Goal: Complete application form: Complete application form

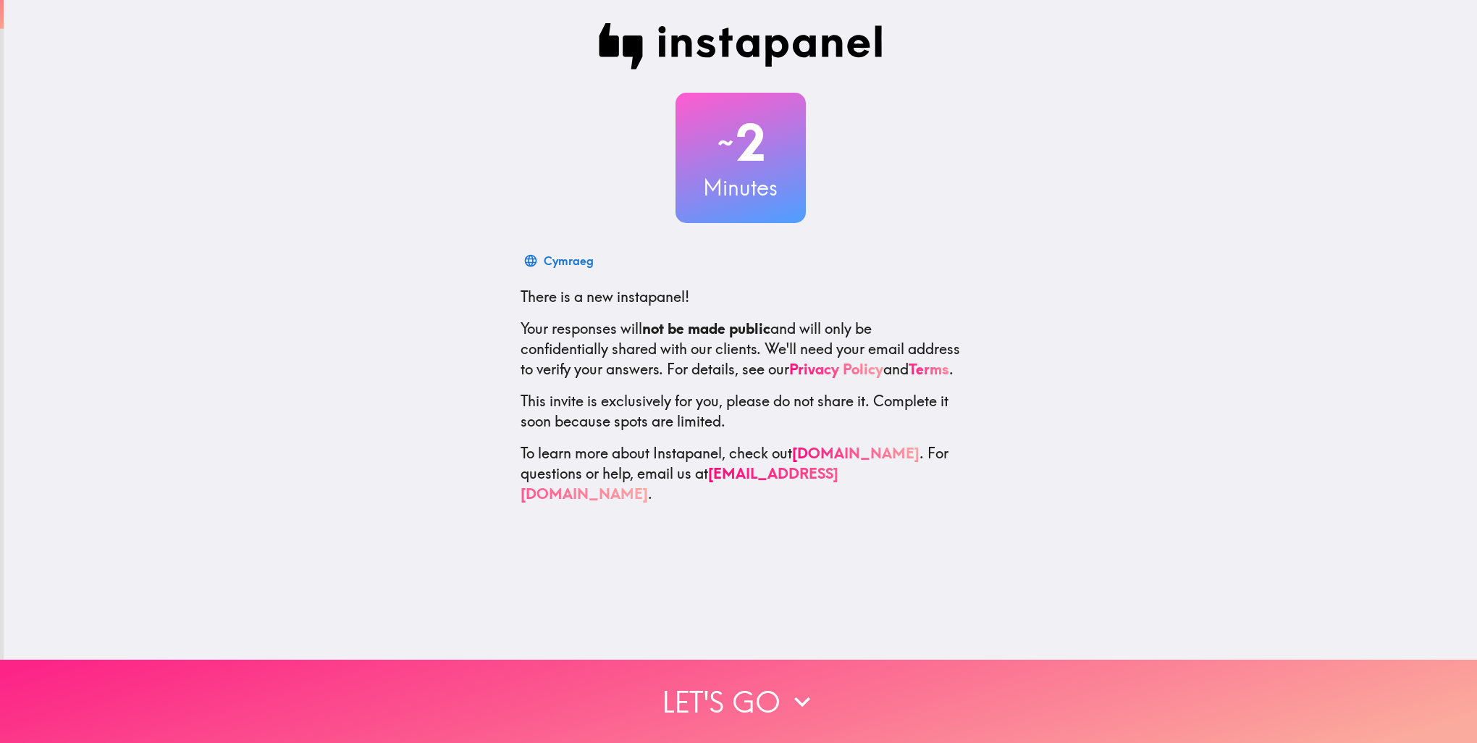
click at [730, 696] on button "Let's go" at bounding box center [738, 701] width 1477 height 83
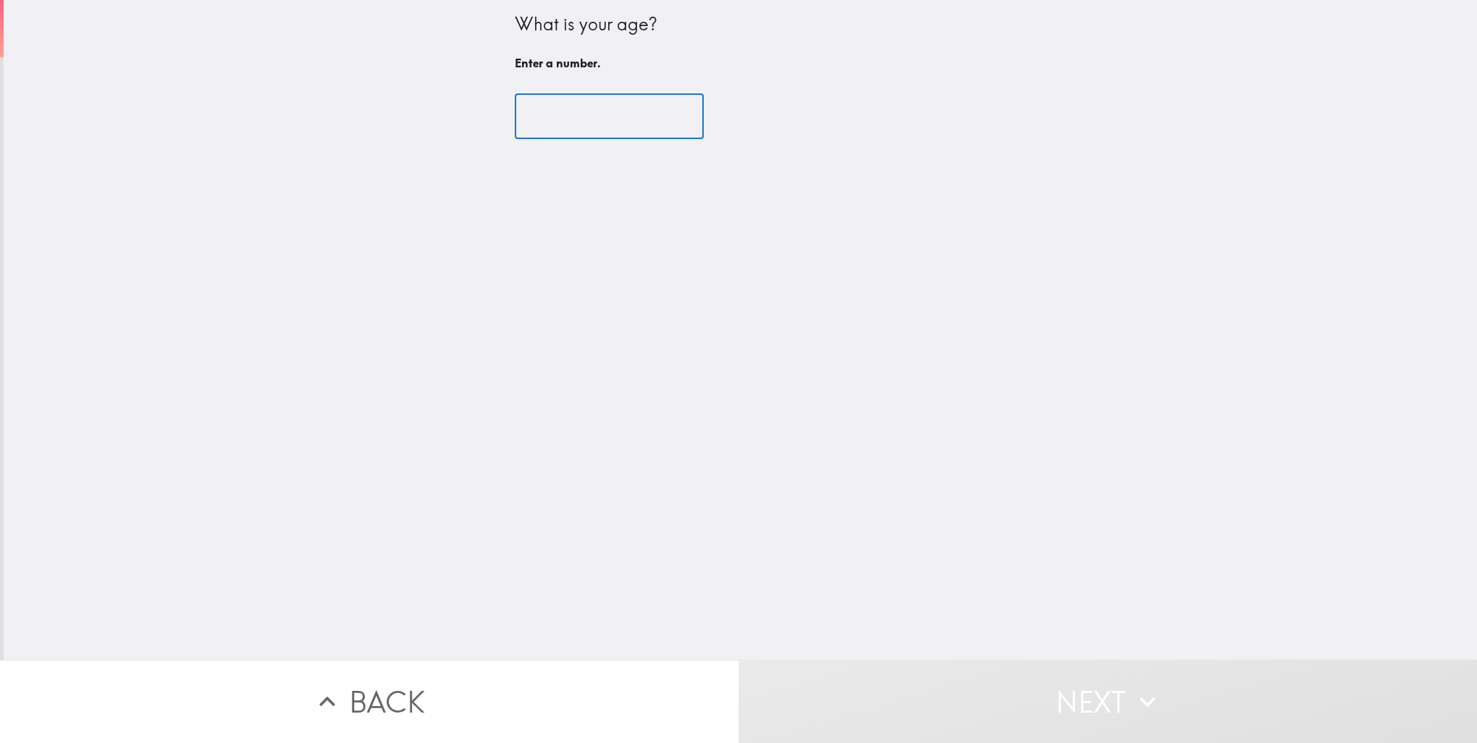
click at [587, 120] on input "number" at bounding box center [609, 116] width 189 height 45
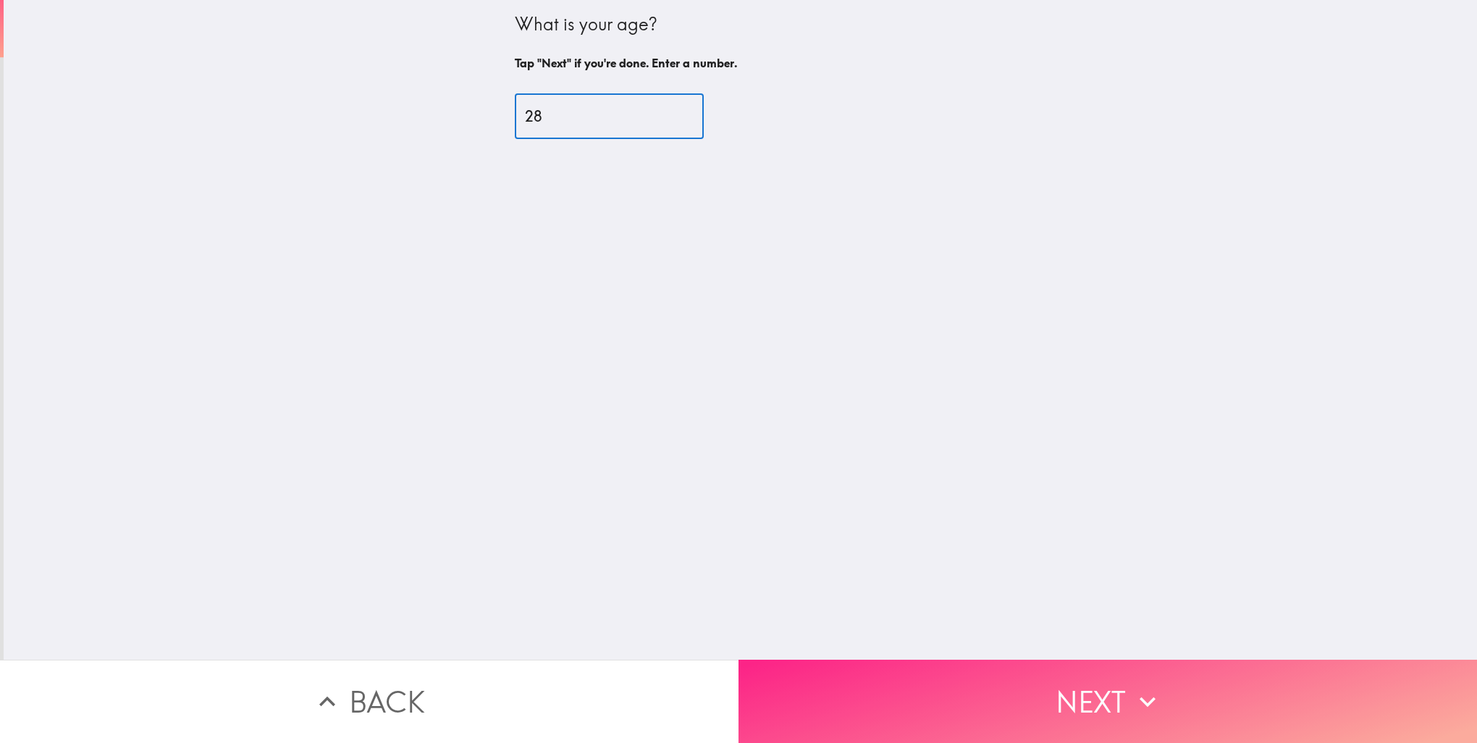
type input "28"
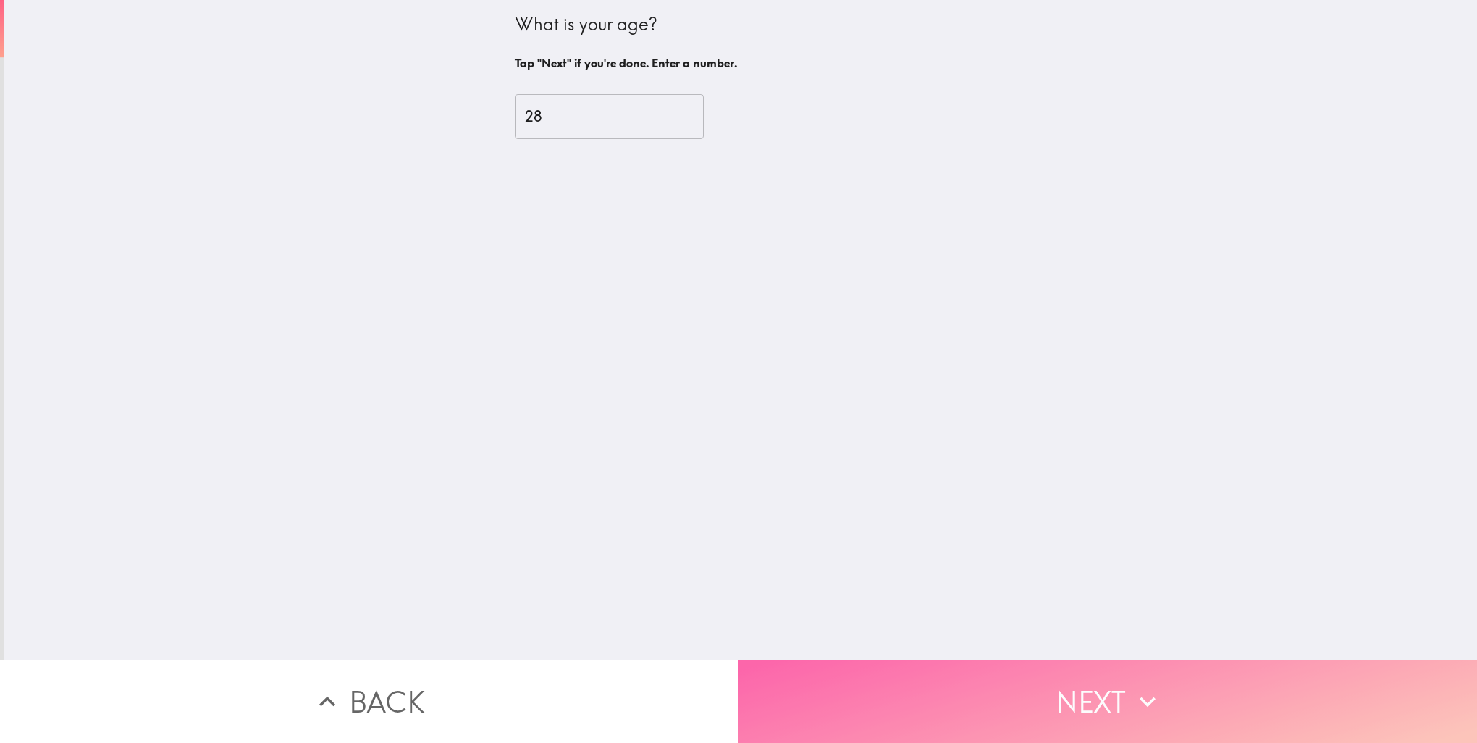
click at [892, 705] on button "Next" at bounding box center [1108, 701] width 739 height 83
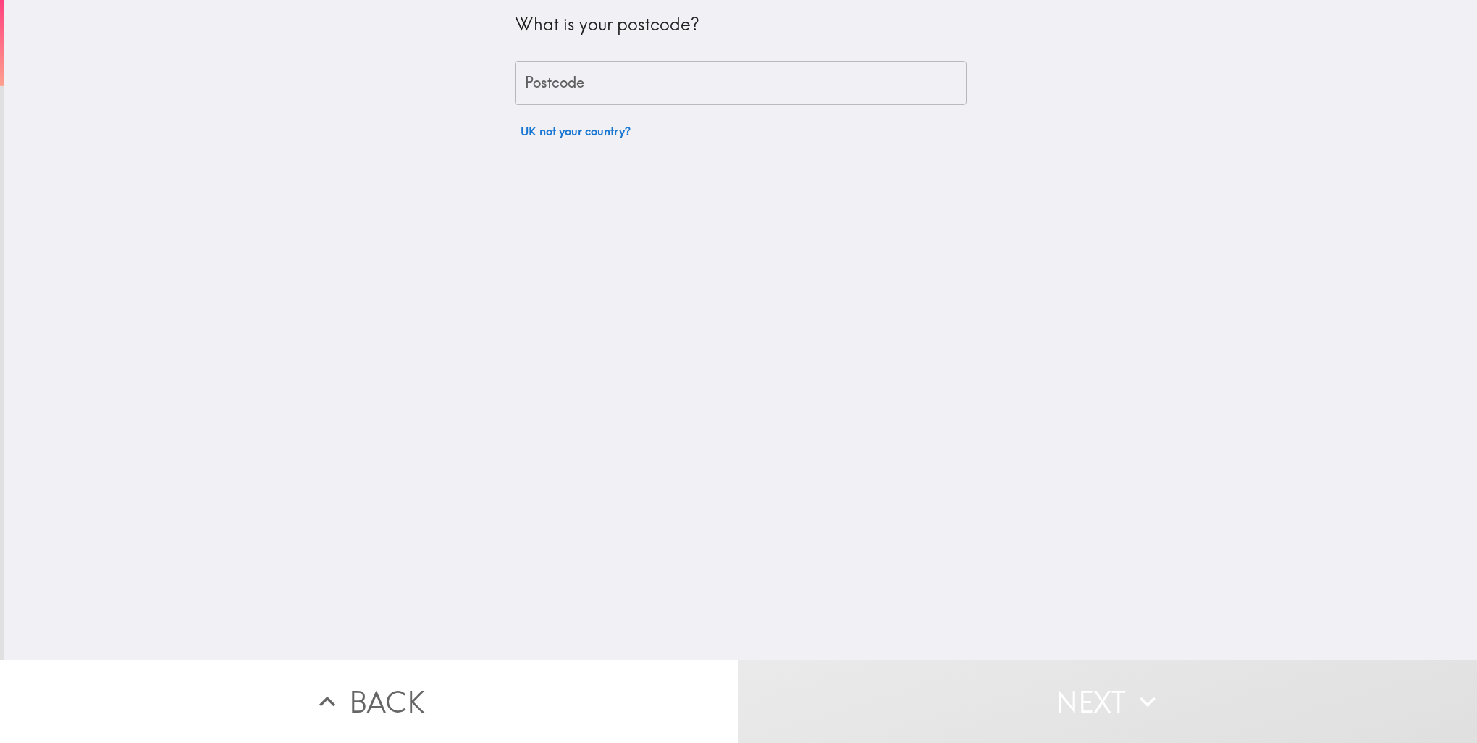
click at [603, 74] on input "Postcode" at bounding box center [741, 83] width 452 height 45
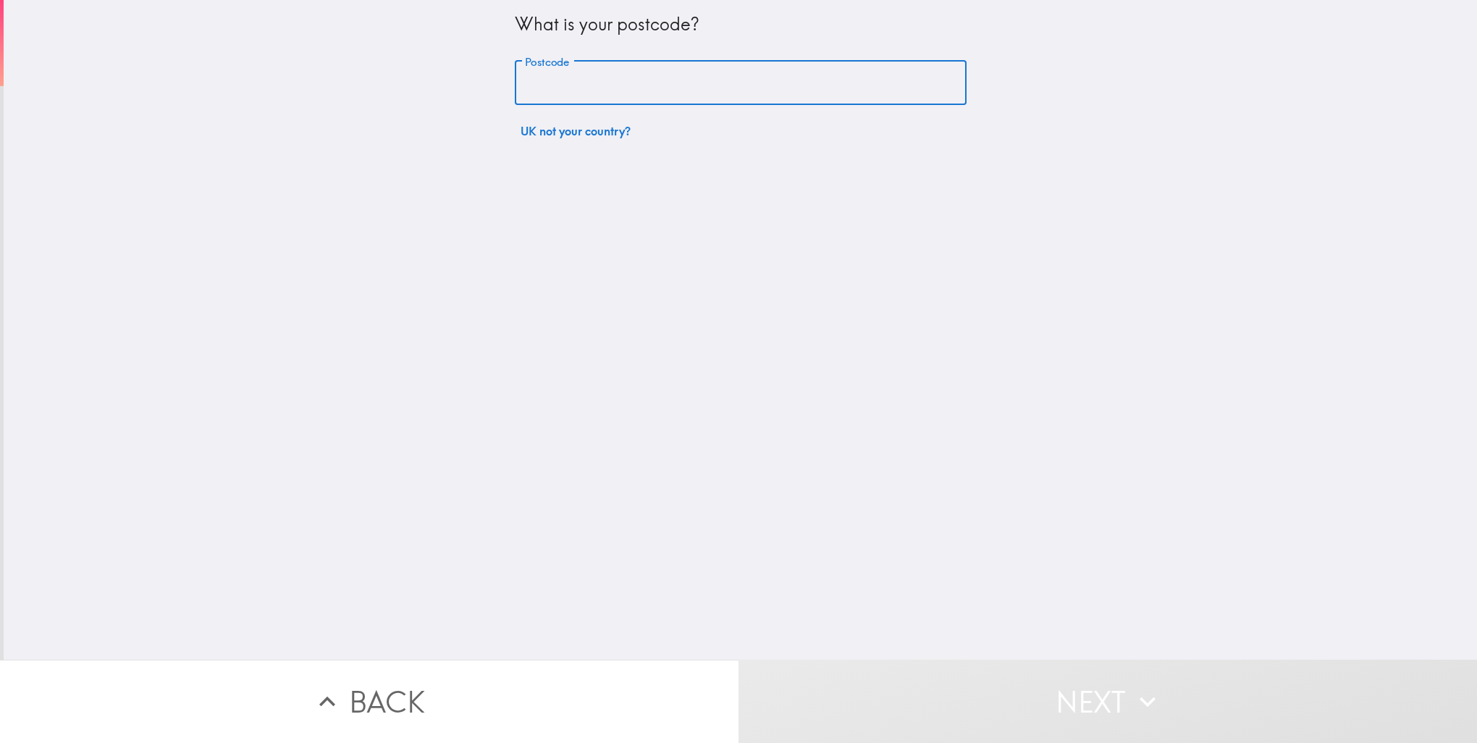
type input "G1 1PU"
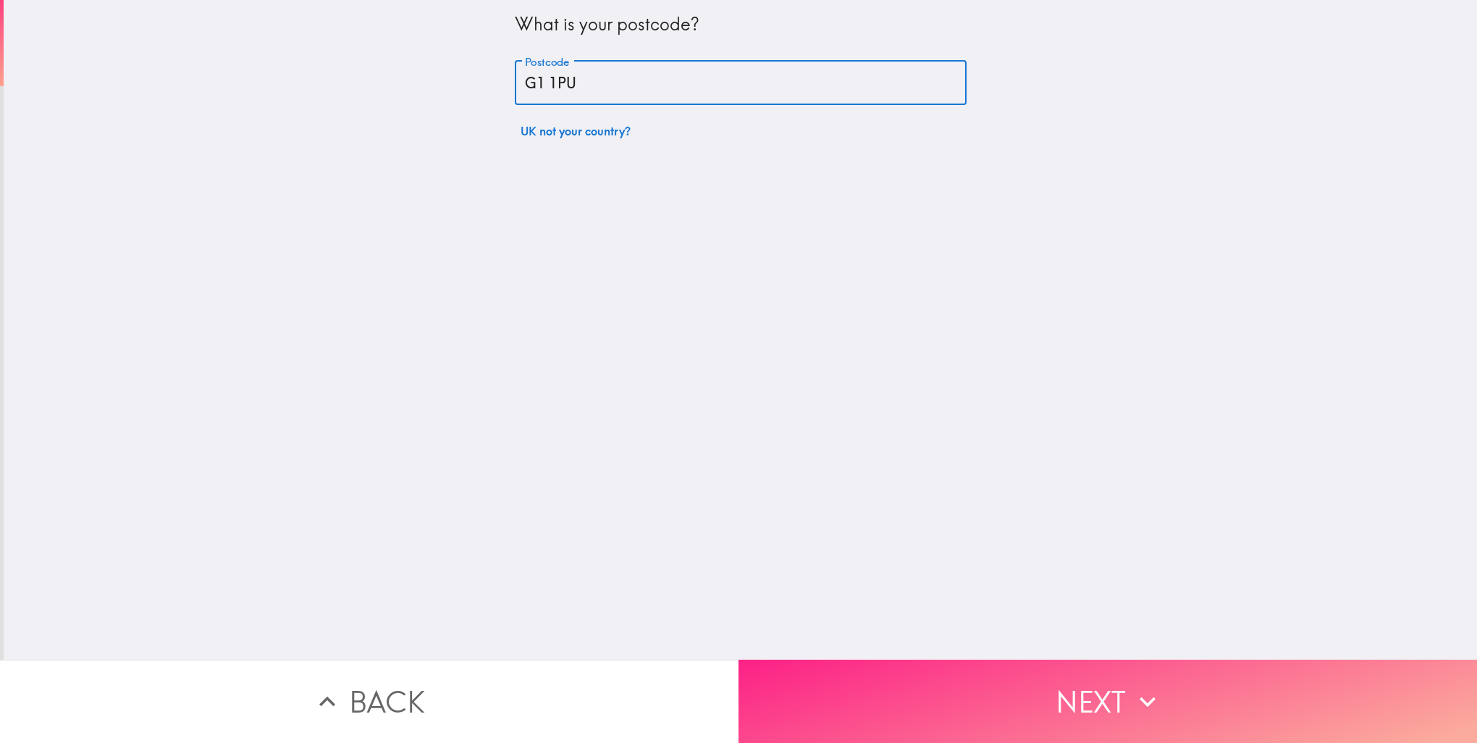
click at [908, 671] on button "Next" at bounding box center [1108, 701] width 739 height 83
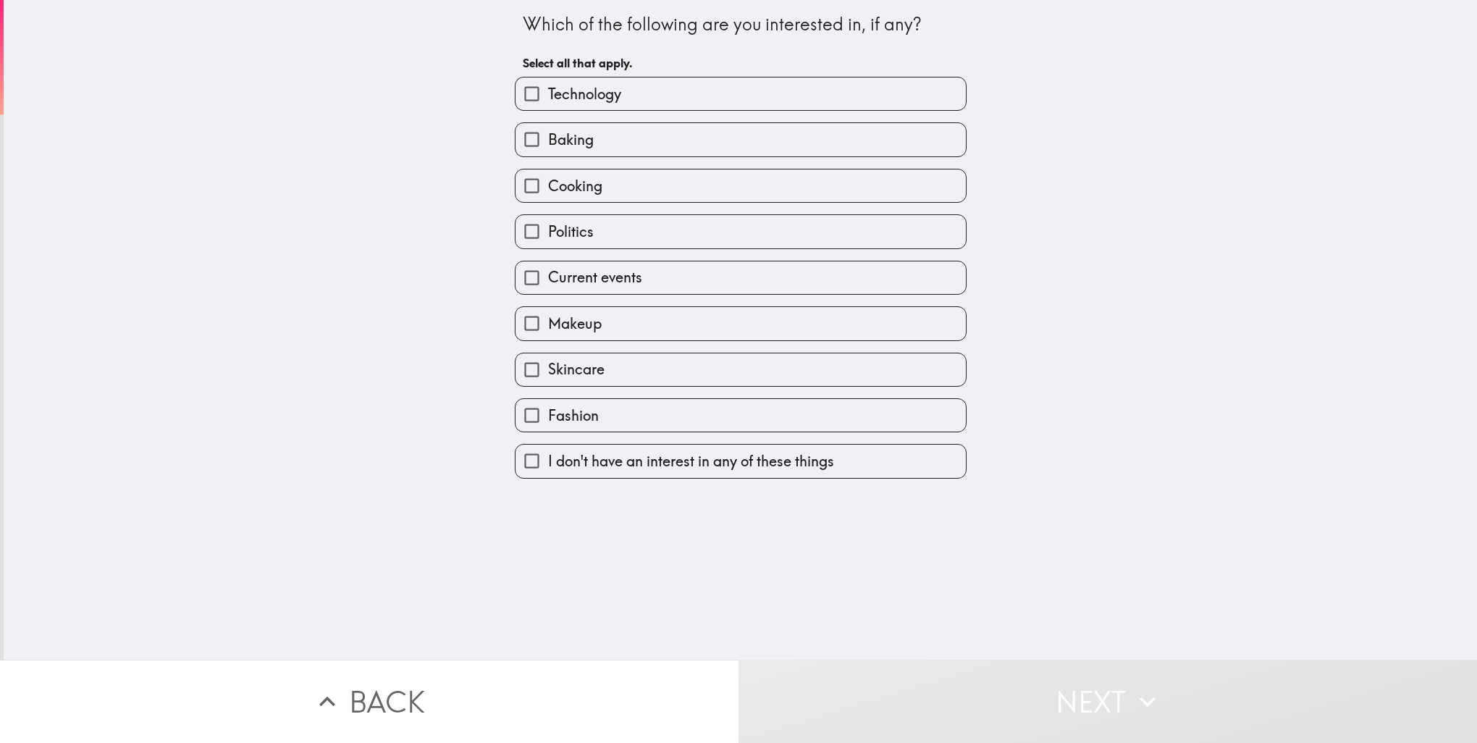
click at [662, 97] on label "Technology" at bounding box center [741, 93] width 450 height 33
click at [548, 97] on input "Technology" at bounding box center [532, 93] width 33 height 33
checkbox input "true"
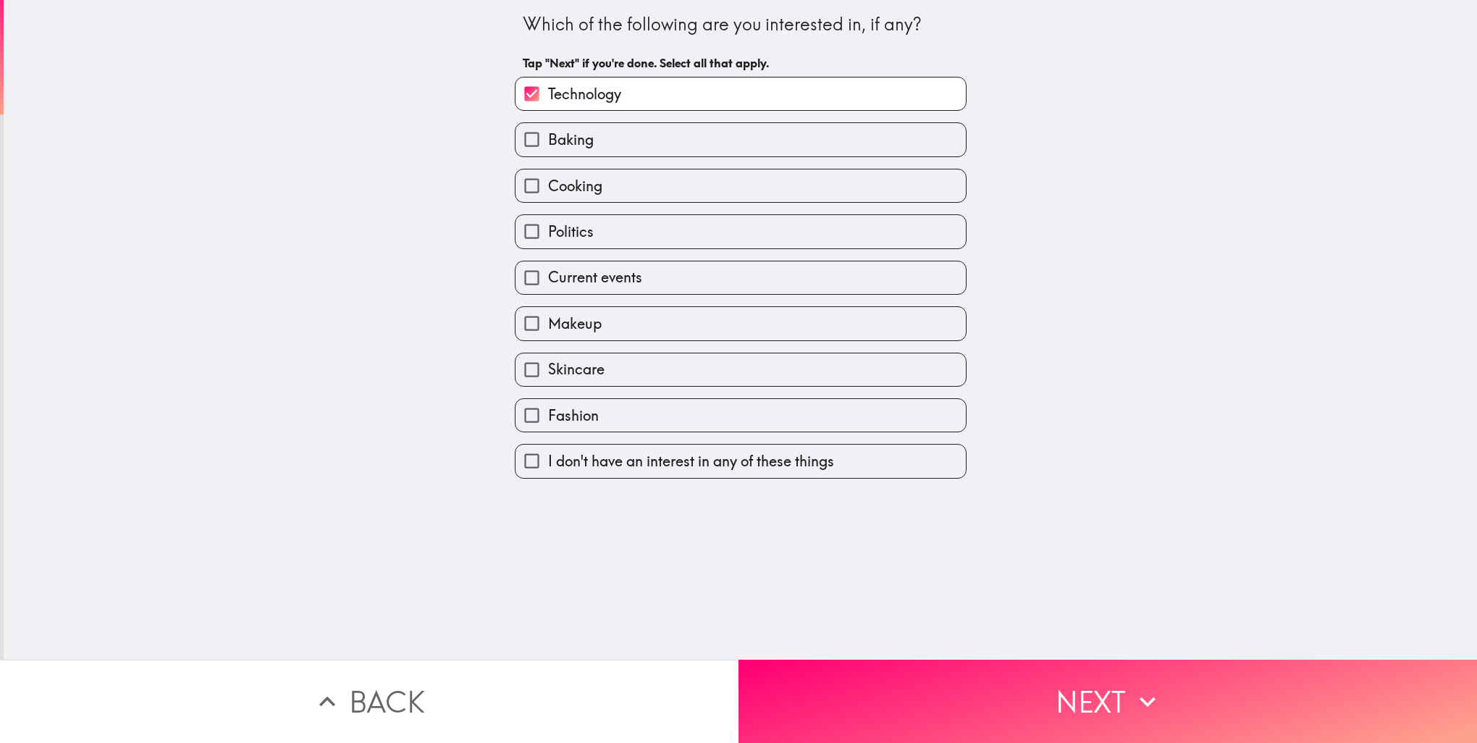
click at [620, 237] on label "Politics" at bounding box center [741, 231] width 450 height 33
click at [548, 237] on input "Politics" at bounding box center [532, 231] width 33 height 33
checkbox input "true"
click at [624, 270] on span "Current events" at bounding box center [595, 277] width 94 height 20
click at [548, 270] on input "Current events" at bounding box center [532, 277] width 33 height 33
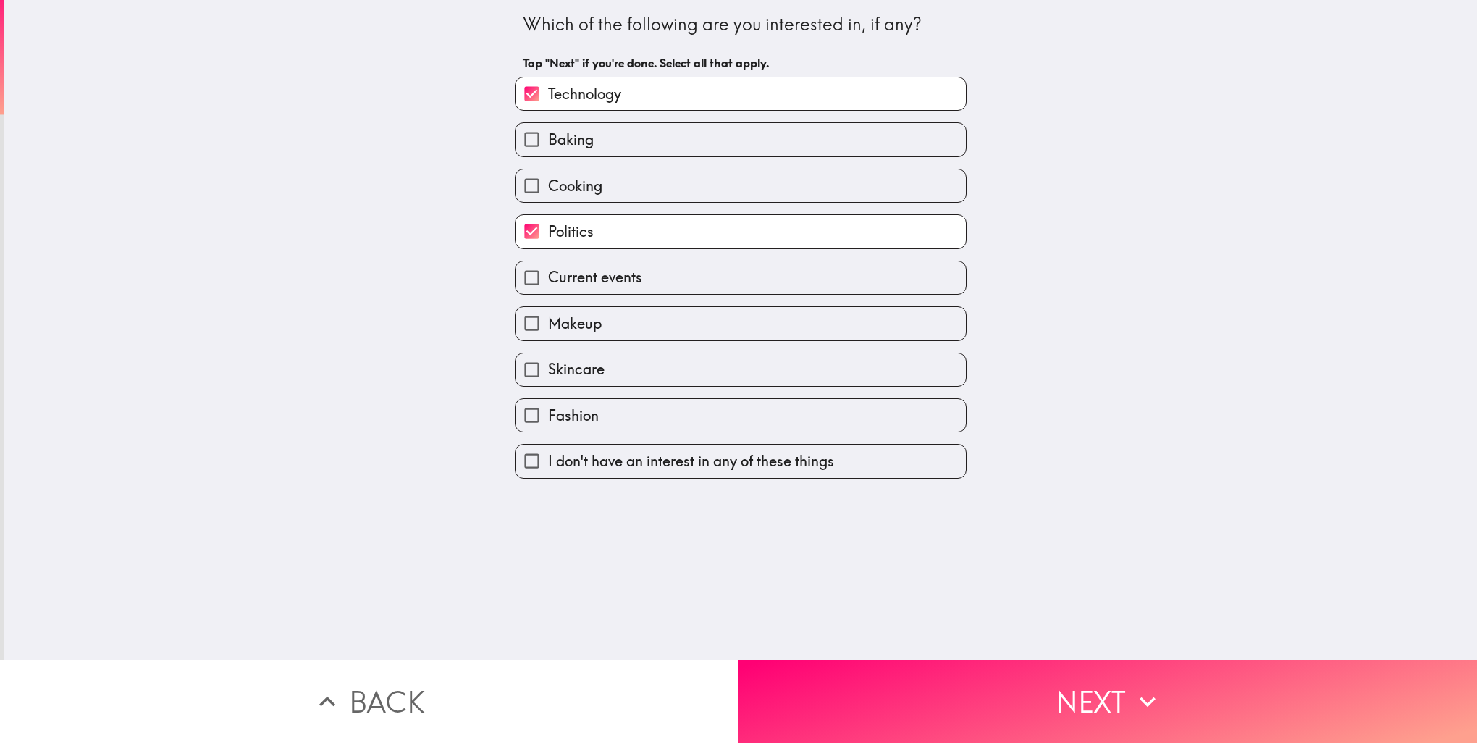
checkbox input "true"
click at [603, 367] on label "Skincare" at bounding box center [741, 369] width 450 height 33
click at [548, 367] on input "Skincare" at bounding box center [532, 369] width 33 height 33
checkbox input "true"
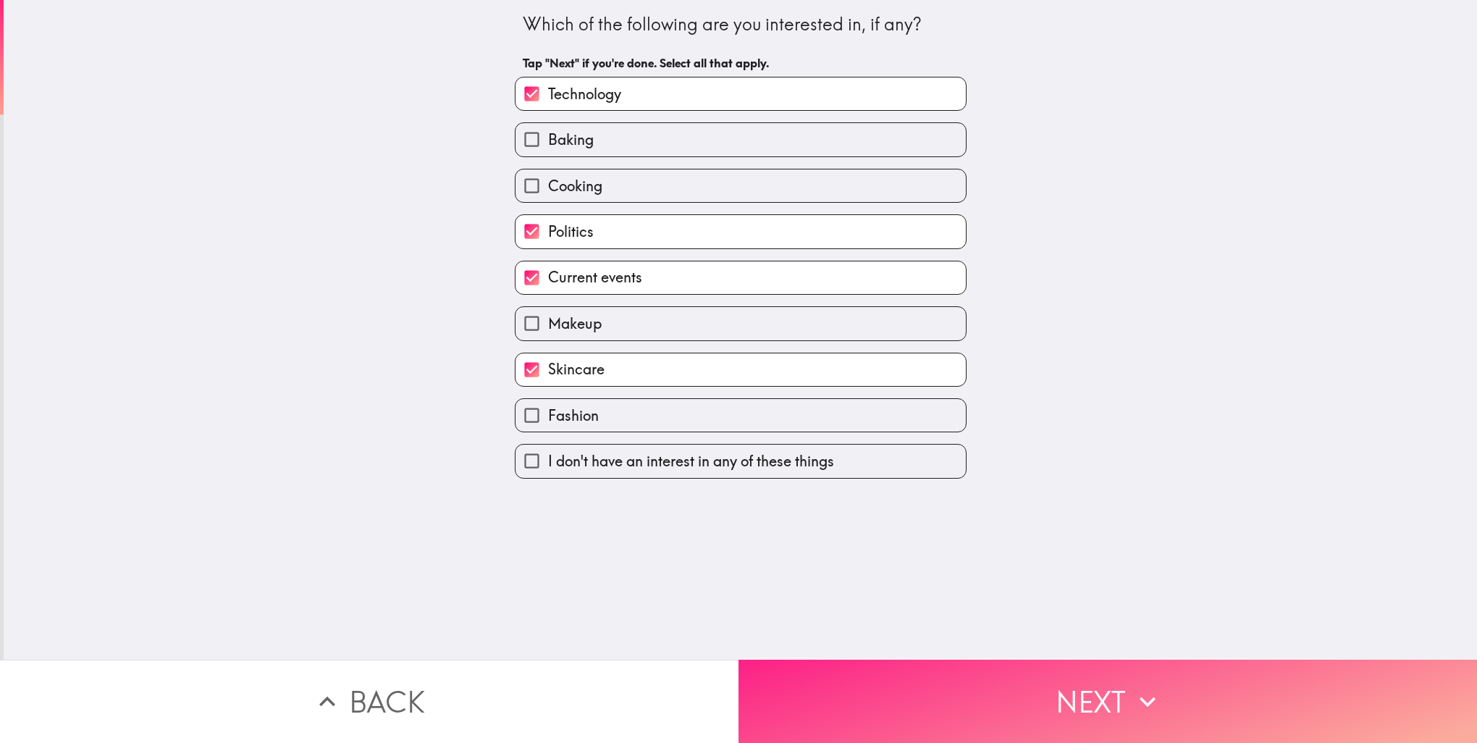
click at [985, 681] on button "Next" at bounding box center [1108, 701] width 739 height 83
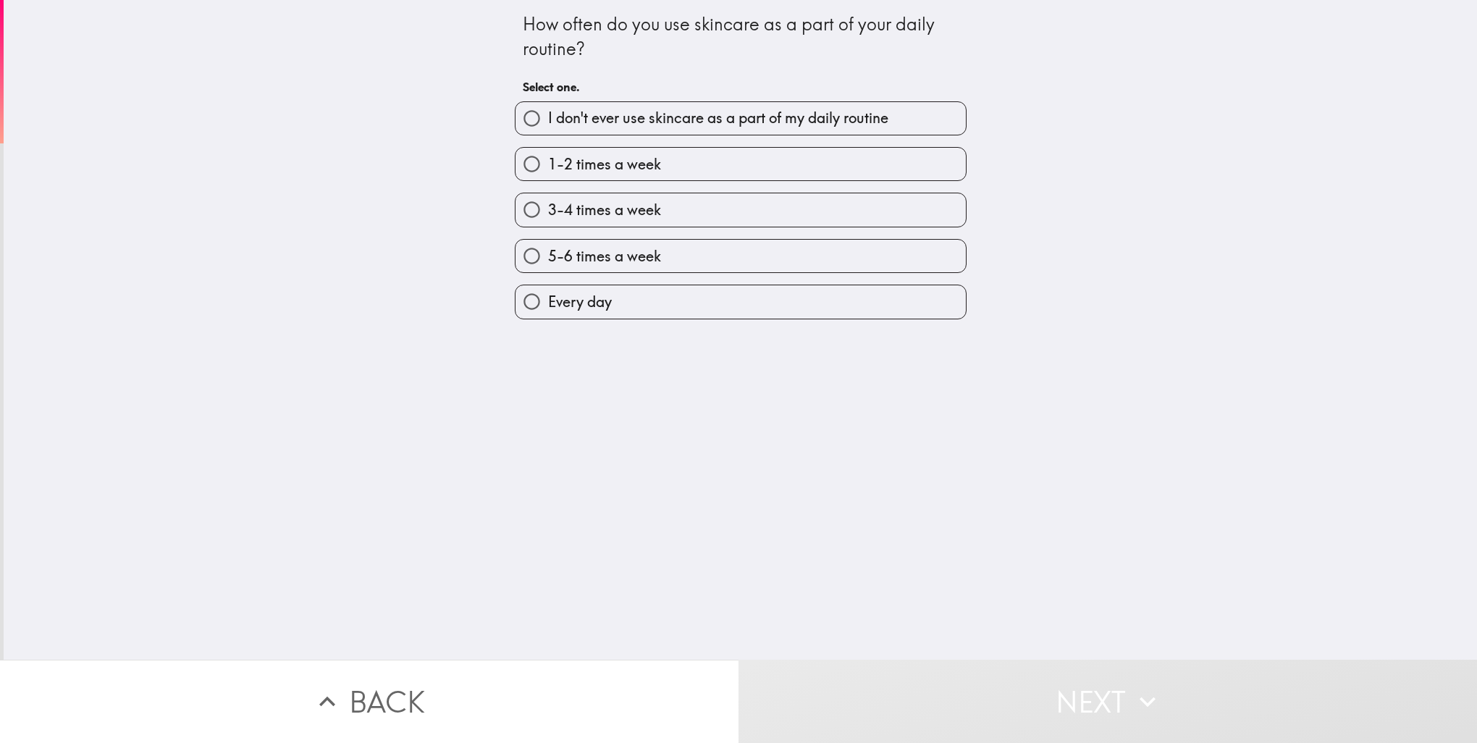
click at [704, 203] on label "3-4 times a week" at bounding box center [741, 209] width 450 height 33
click at [548, 203] on input "3-4 times a week" at bounding box center [532, 209] width 33 height 33
radio input "true"
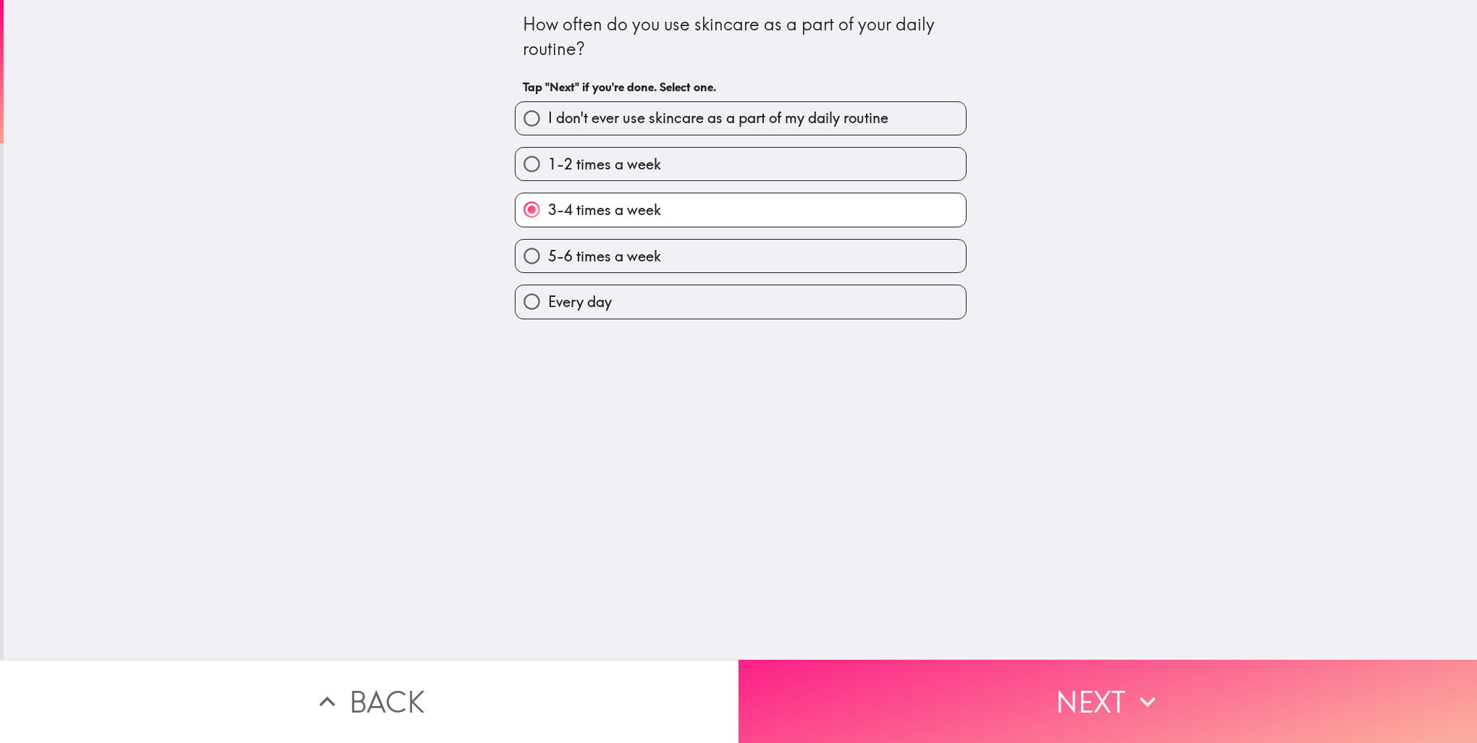
click at [839, 667] on button "Next" at bounding box center [1108, 701] width 739 height 83
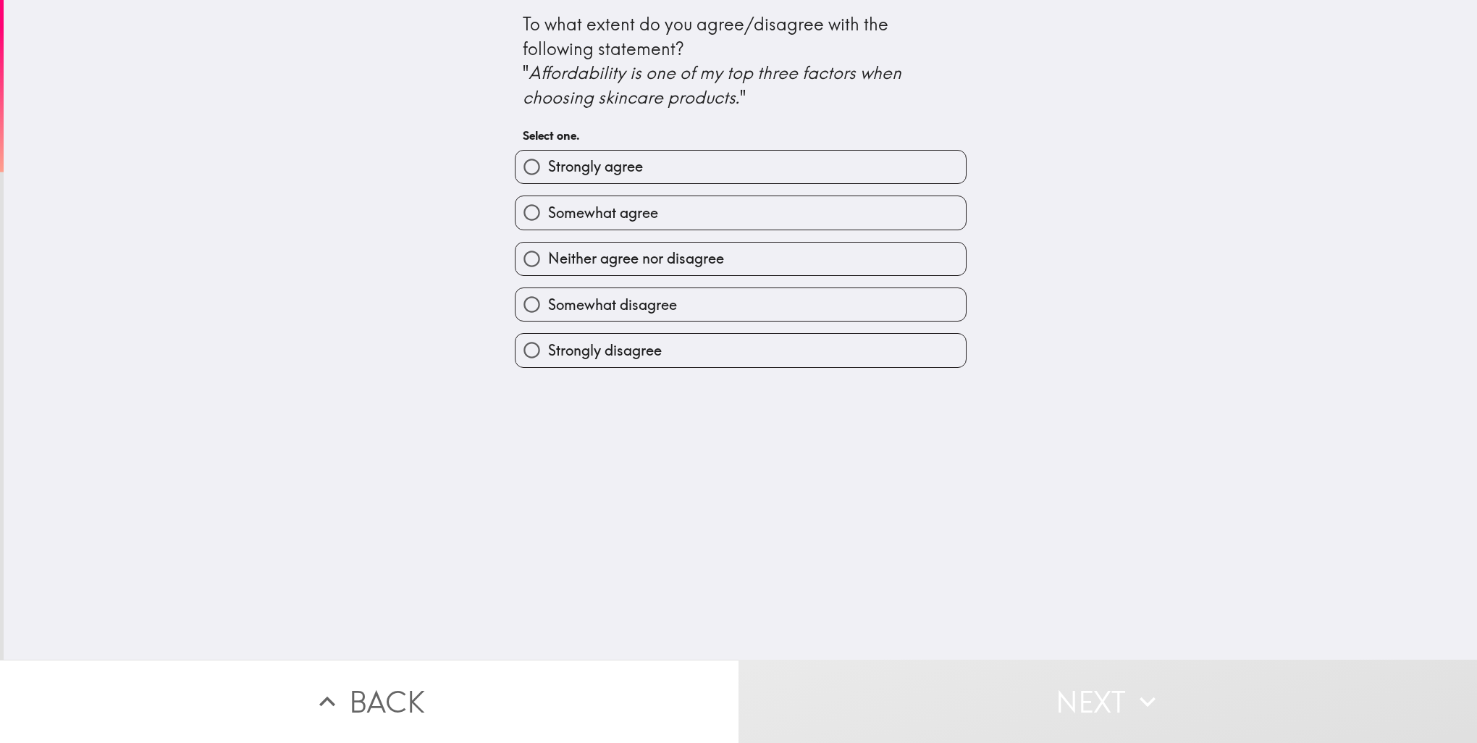
click at [626, 190] on div "Somewhat agree" at bounding box center [735, 207] width 464 height 46
click at [626, 175] on span "Strongly agree" at bounding box center [595, 166] width 95 height 20
click at [548, 175] on input "Strongly agree" at bounding box center [532, 167] width 33 height 33
radio input "true"
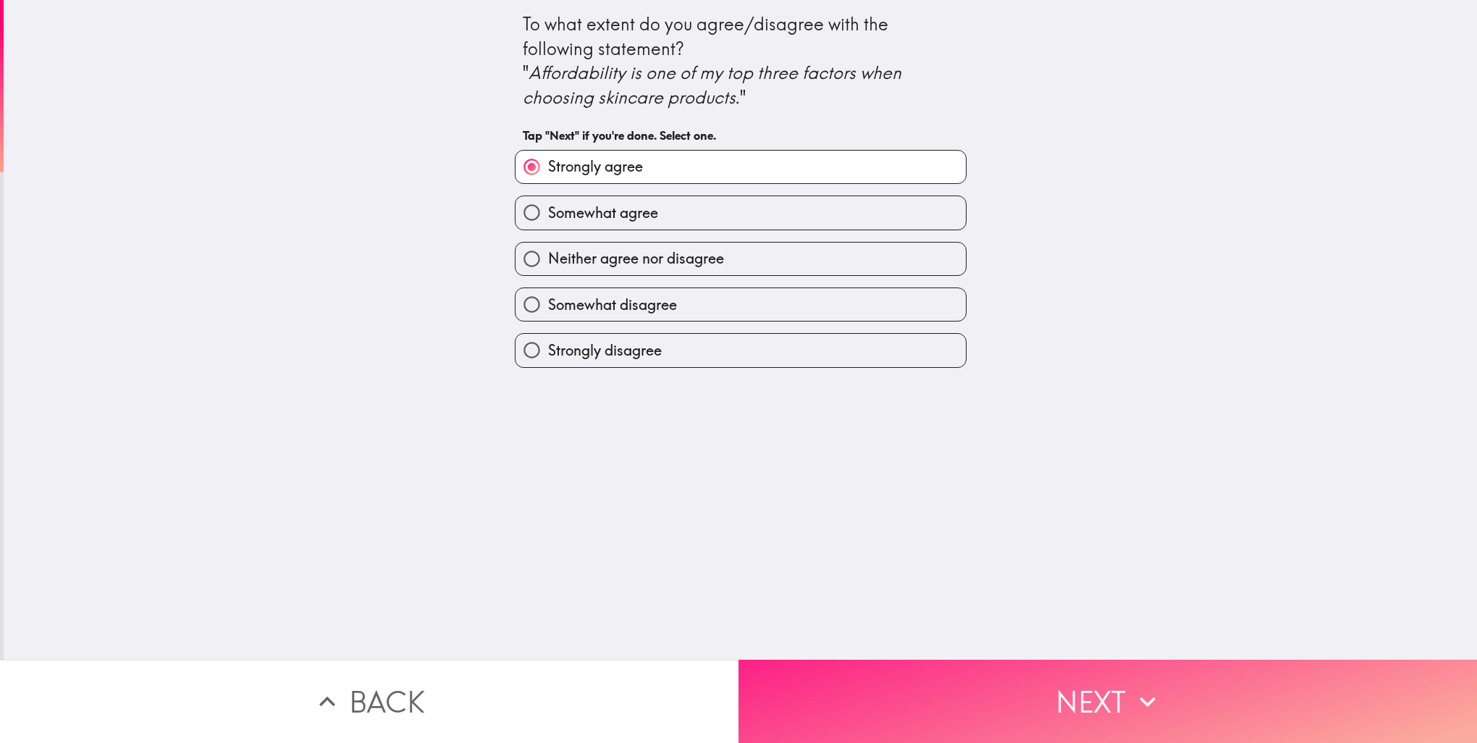
click at [900, 691] on button "Next" at bounding box center [1108, 701] width 739 height 83
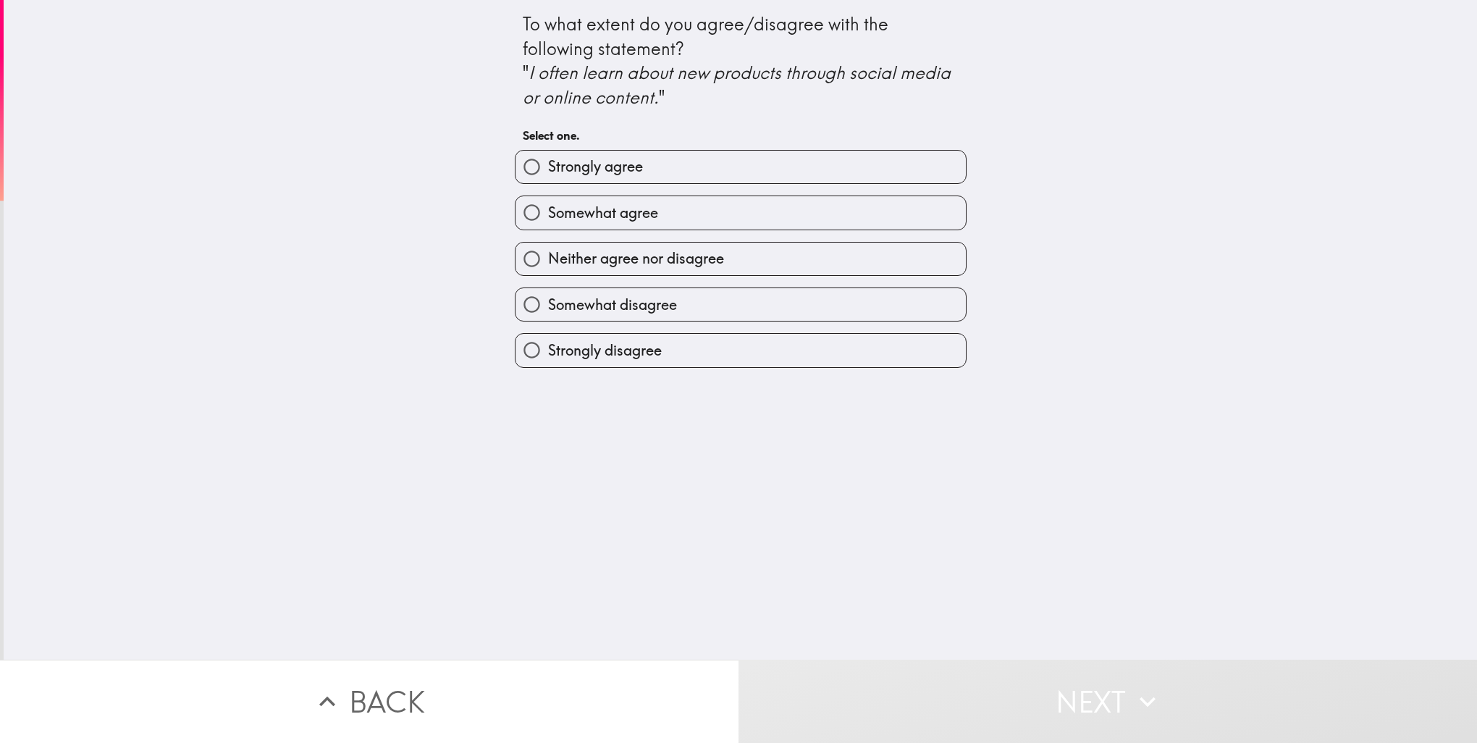
click at [661, 165] on label "Strongly agree" at bounding box center [741, 167] width 450 height 33
click at [548, 165] on input "Strongly agree" at bounding box center [532, 167] width 33 height 33
radio input "true"
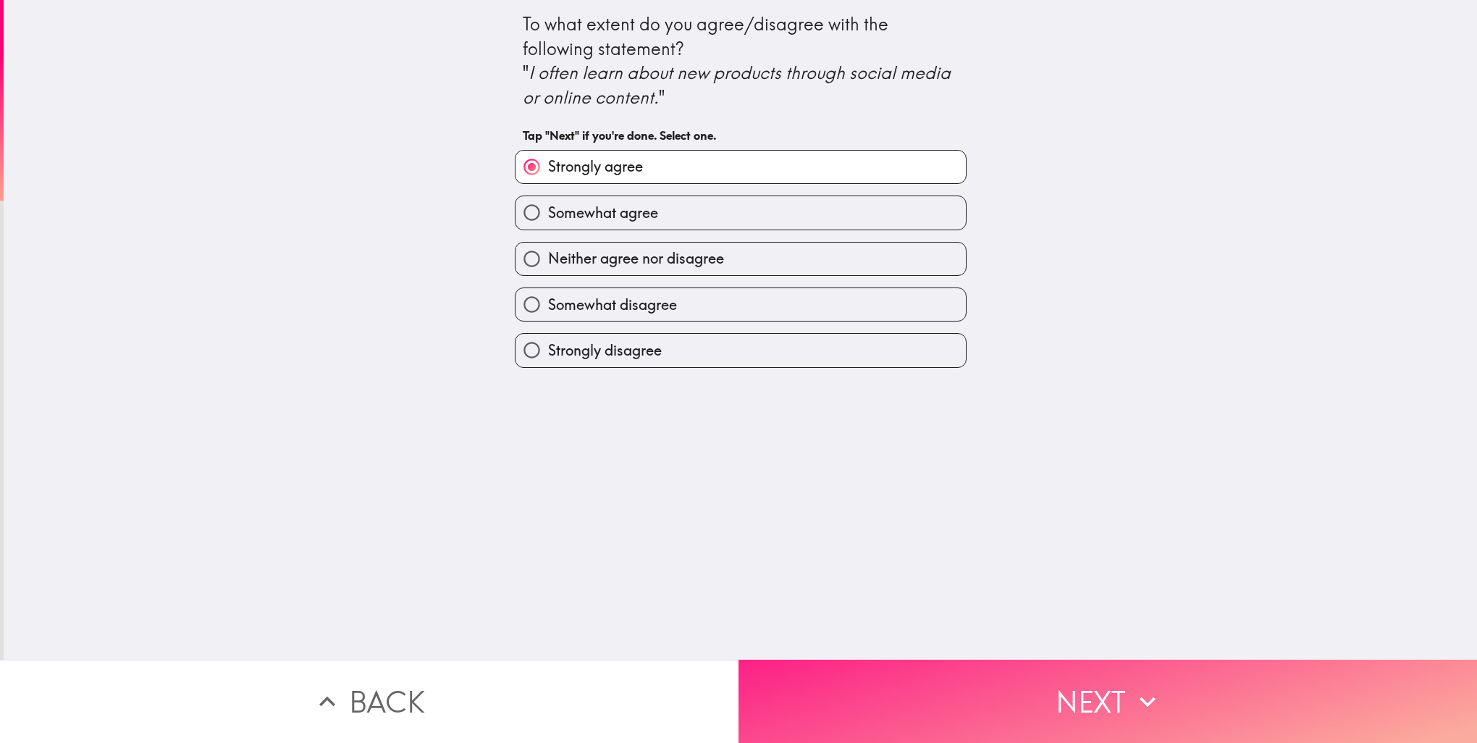
click at [878, 695] on button "Next" at bounding box center [1108, 701] width 739 height 83
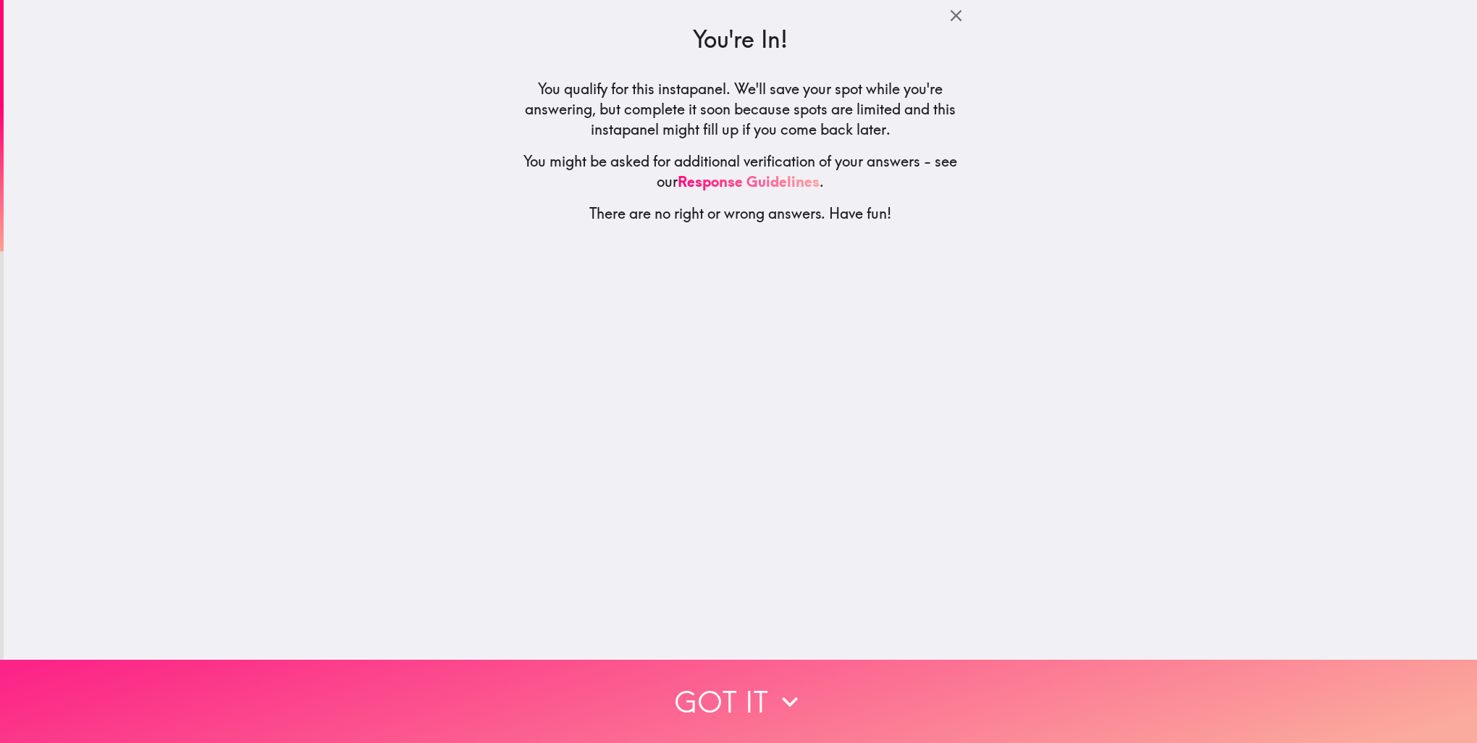
click at [860, 716] on button "Got it" at bounding box center [738, 701] width 1477 height 83
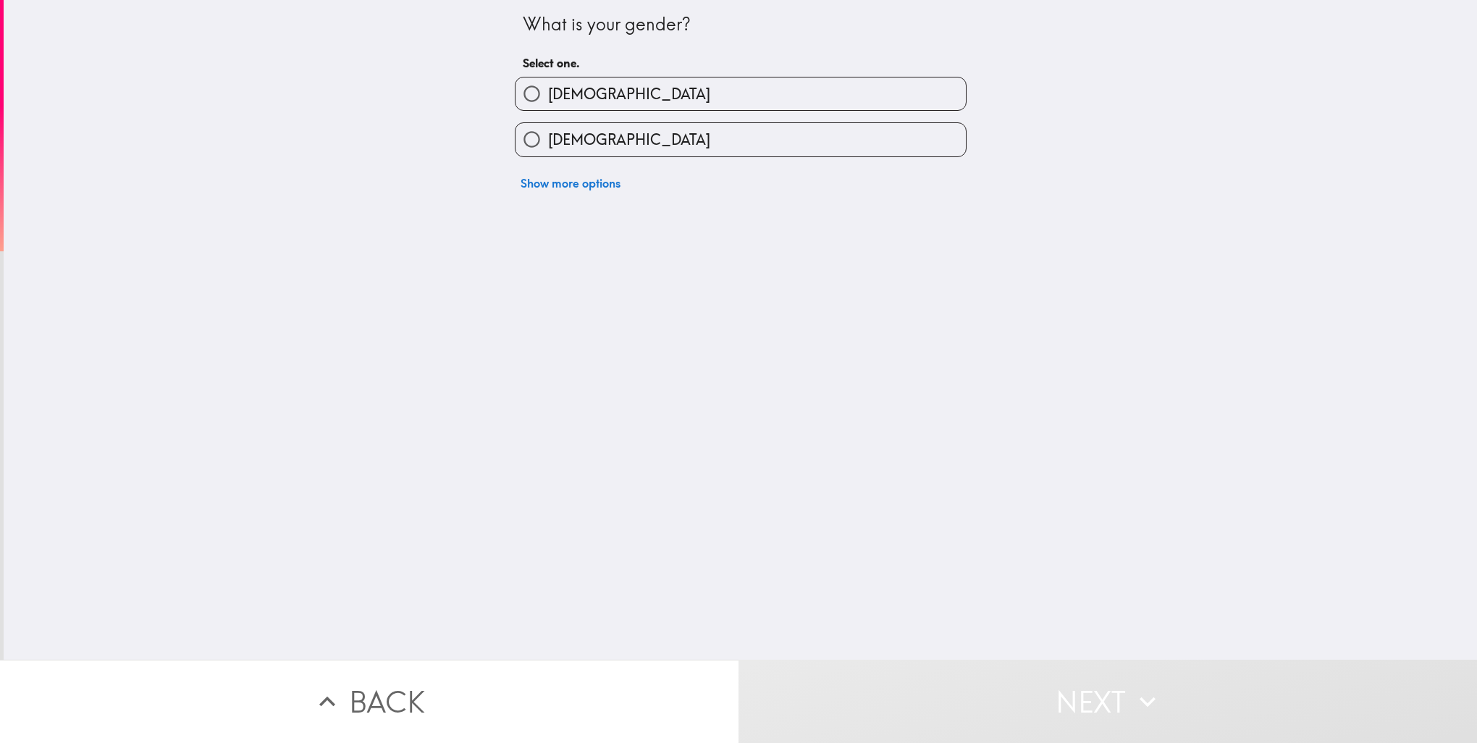
click at [642, 96] on label "[DEMOGRAPHIC_DATA]" at bounding box center [741, 93] width 450 height 33
click at [548, 96] on input "[DEMOGRAPHIC_DATA]" at bounding box center [532, 93] width 33 height 33
radio input "true"
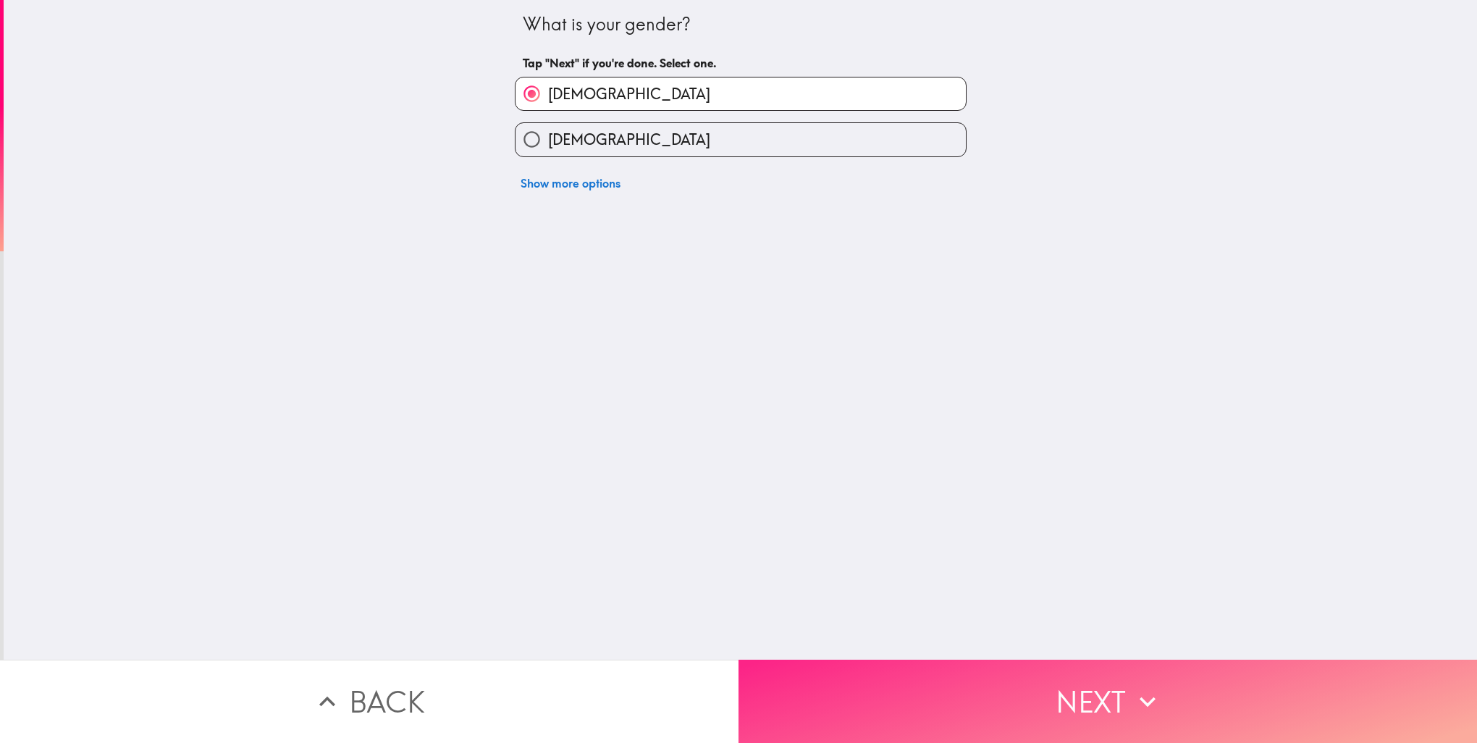
click at [834, 705] on button "Next" at bounding box center [1108, 701] width 739 height 83
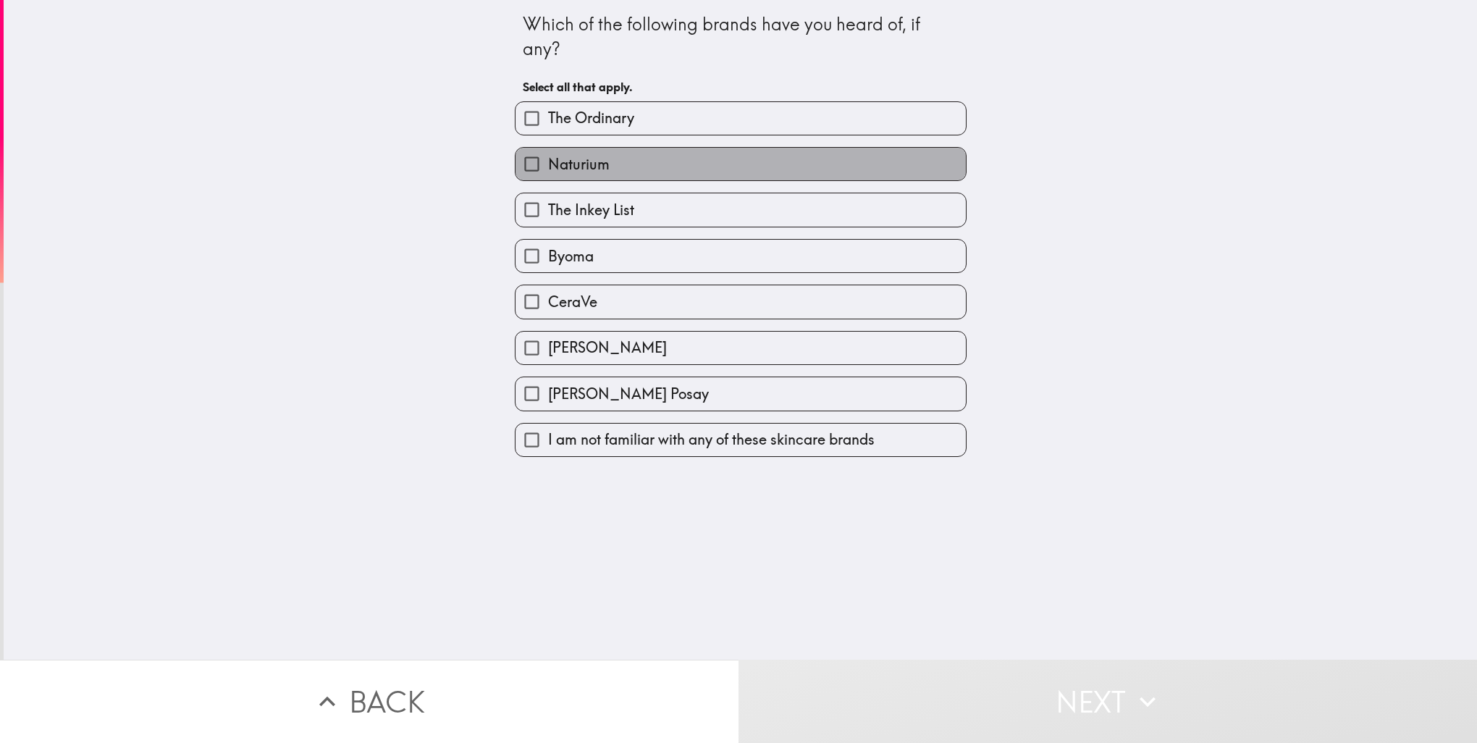
click at [651, 148] on label "Naturium" at bounding box center [741, 164] width 450 height 33
click at [548, 148] on input "Naturium" at bounding box center [532, 164] width 33 height 33
checkbox input "true"
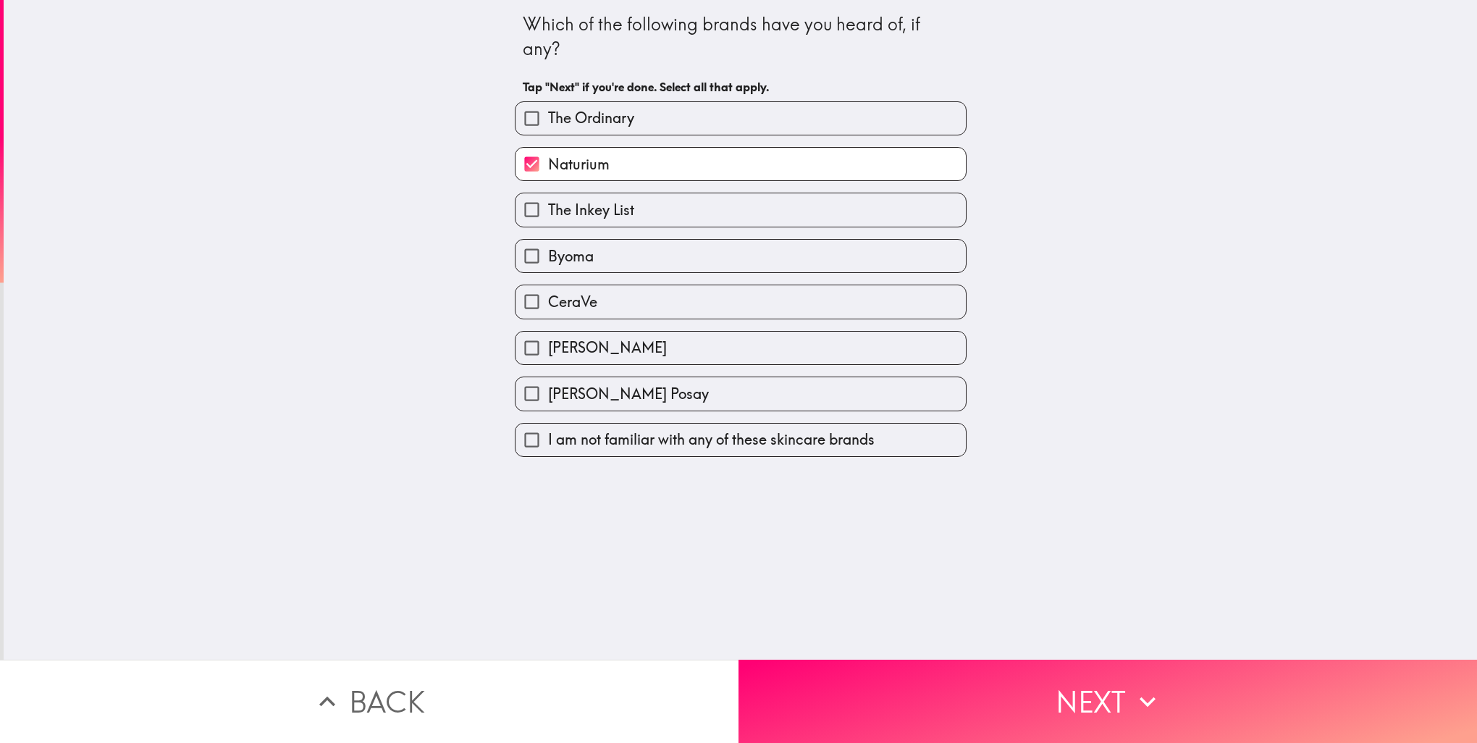
click at [623, 262] on label "Byoma" at bounding box center [741, 256] width 450 height 33
click at [548, 262] on input "Byoma" at bounding box center [532, 256] width 33 height 33
checkbox input "true"
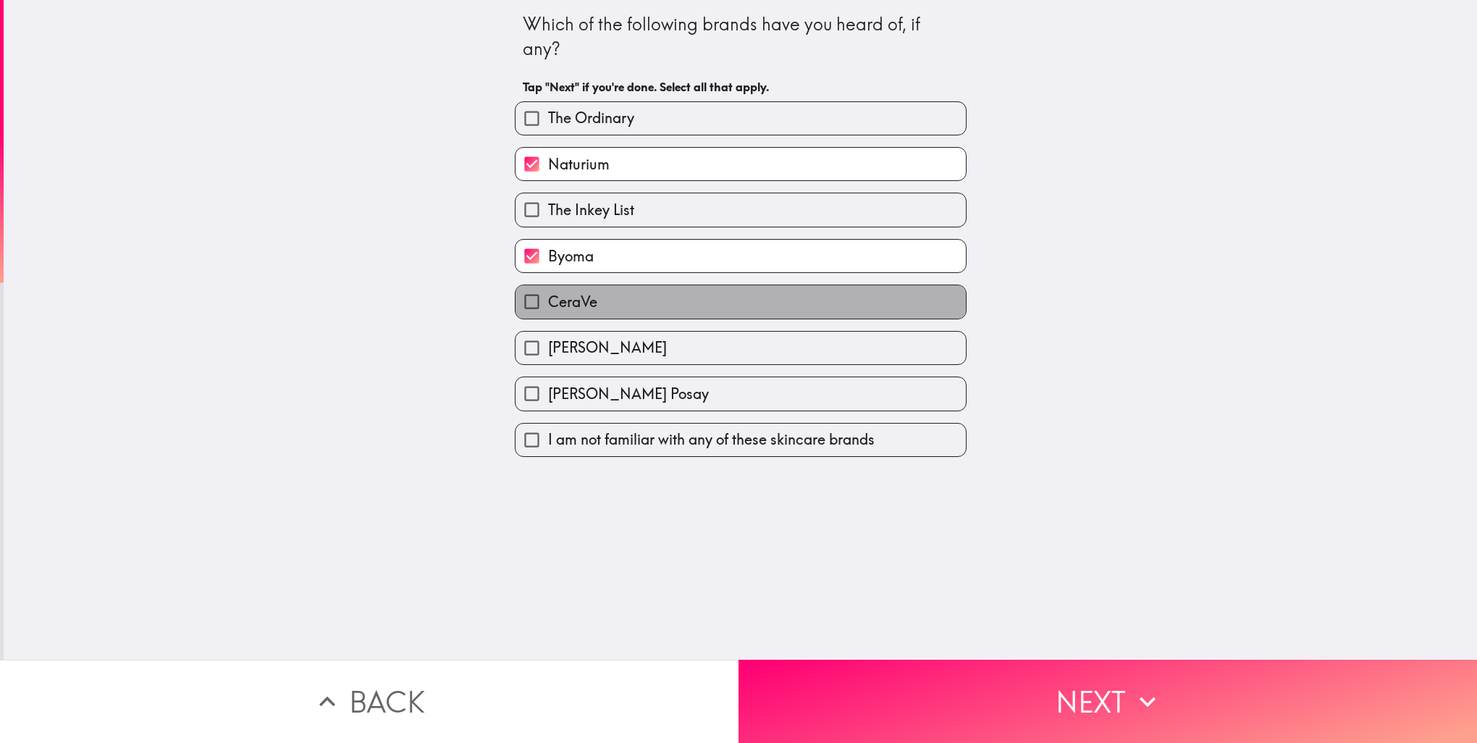
click at [627, 311] on label "CeraVe" at bounding box center [741, 301] width 450 height 33
click at [548, 311] on input "CeraVe" at bounding box center [532, 301] width 33 height 33
checkbox input "true"
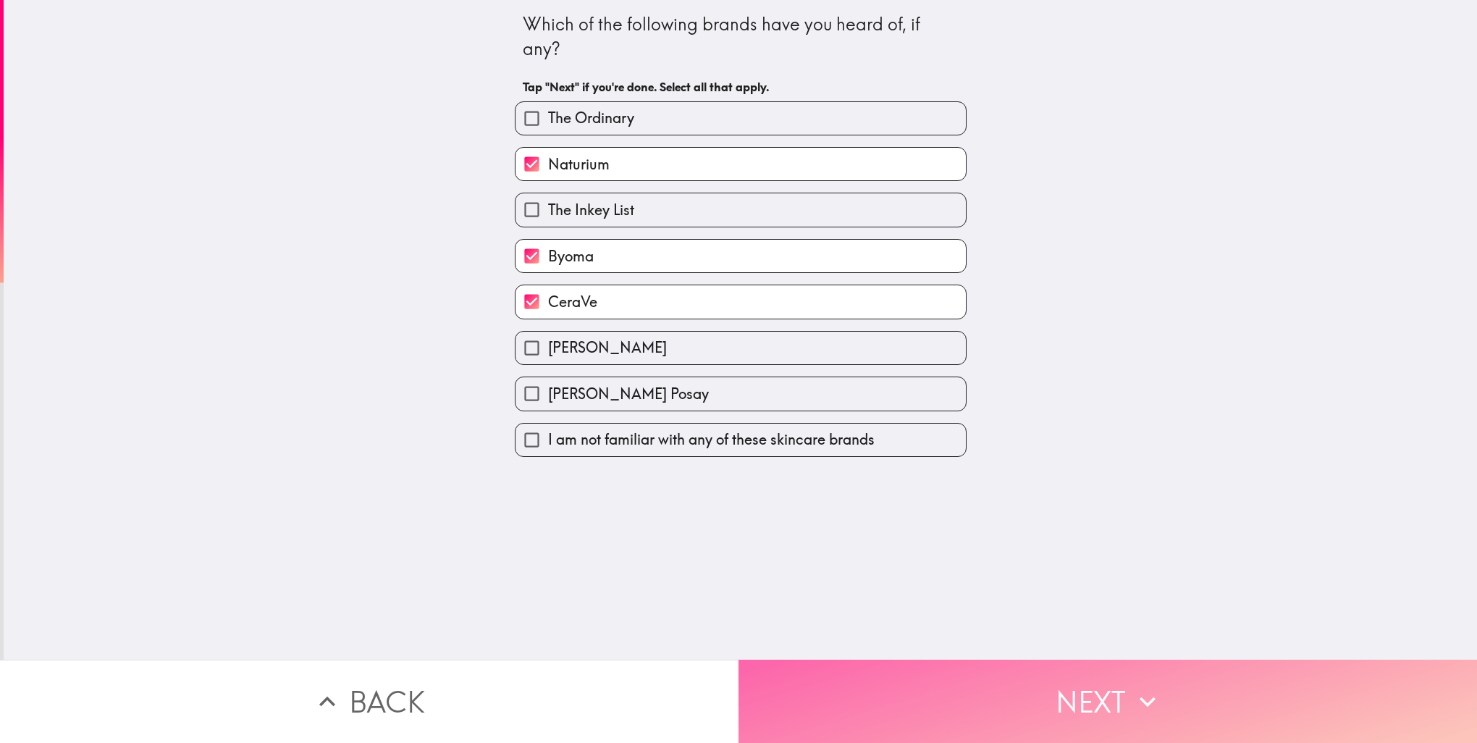
click at [828, 666] on button "Next" at bounding box center [1108, 701] width 739 height 83
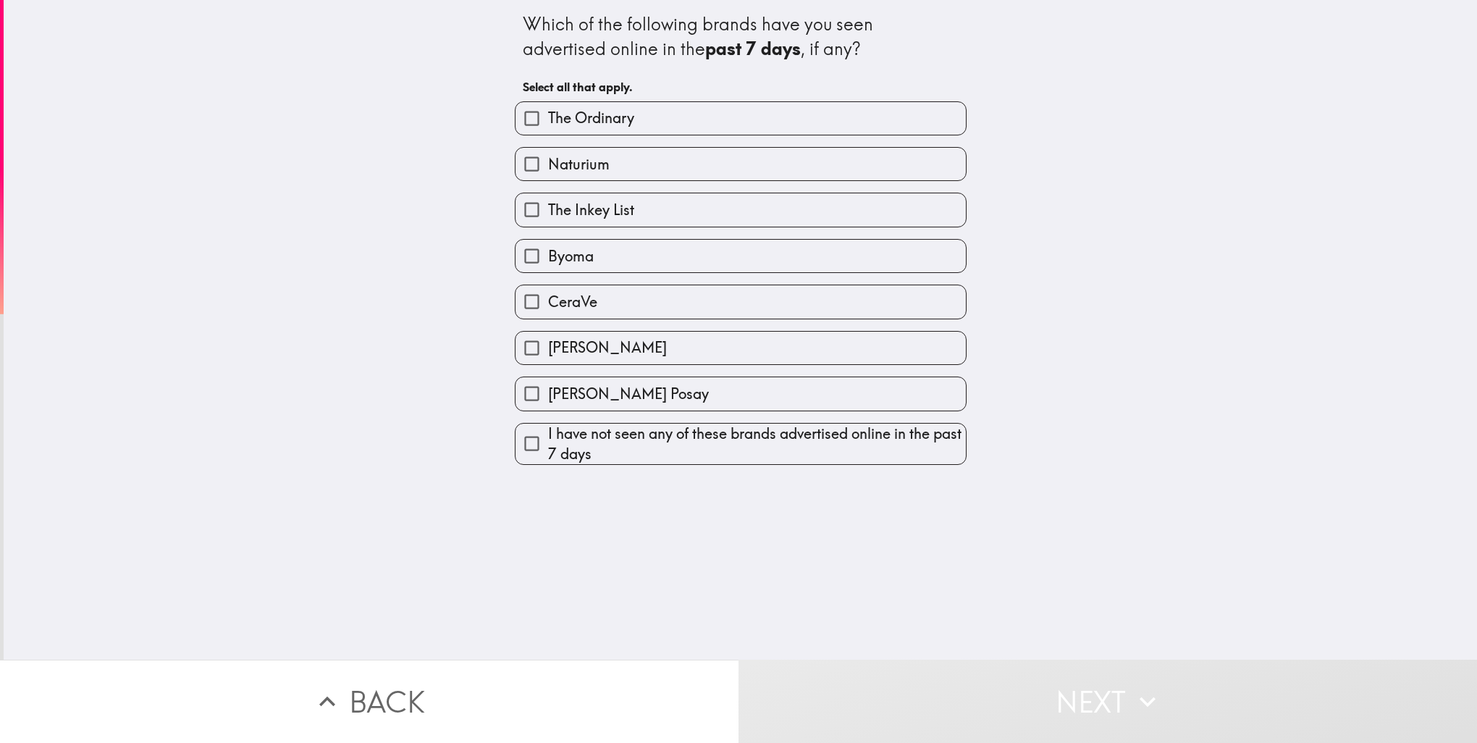
click at [548, 209] on span "The Inkey List" at bounding box center [591, 210] width 86 height 20
click at [548, 209] on input "The Inkey List" at bounding box center [532, 209] width 33 height 33
checkbox input "true"
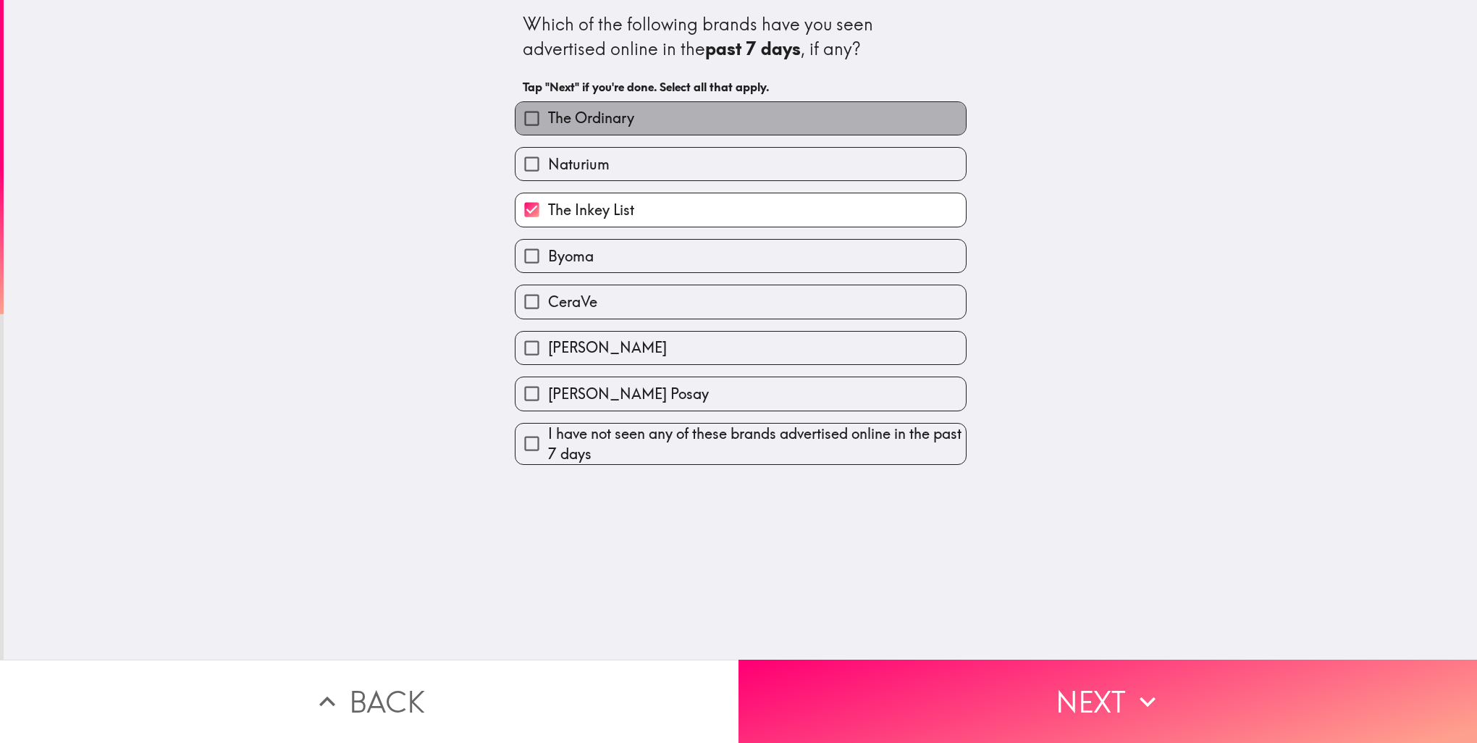
click at [548, 122] on span "The Ordinary" at bounding box center [591, 118] width 86 height 20
click at [548, 122] on input "The Ordinary" at bounding box center [532, 118] width 33 height 33
checkbox input "true"
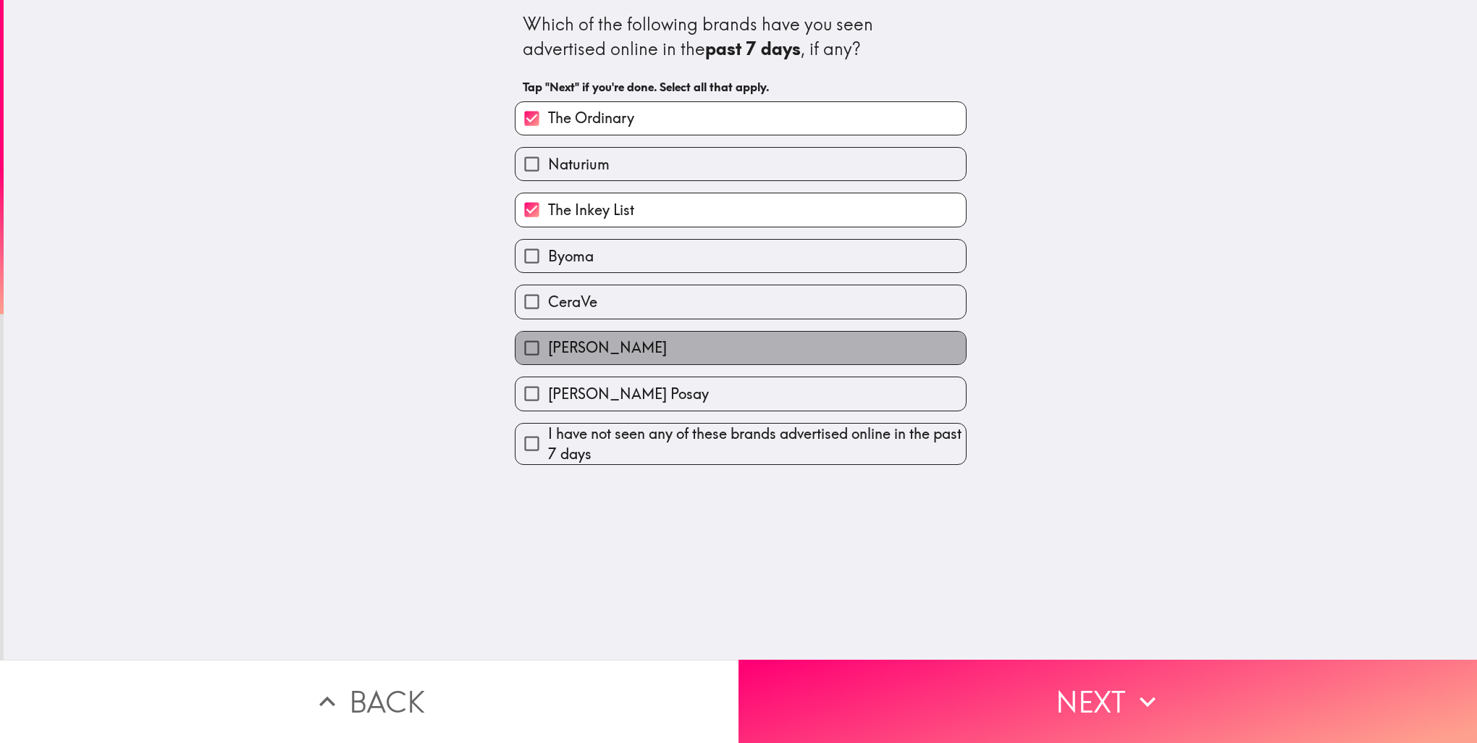
click at [598, 332] on label "[PERSON_NAME]" at bounding box center [741, 348] width 450 height 33
click at [548, 332] on input "[PERSON_NAME]" at bounding box center [532, 348] width 33 height 33
checkbox input "true"
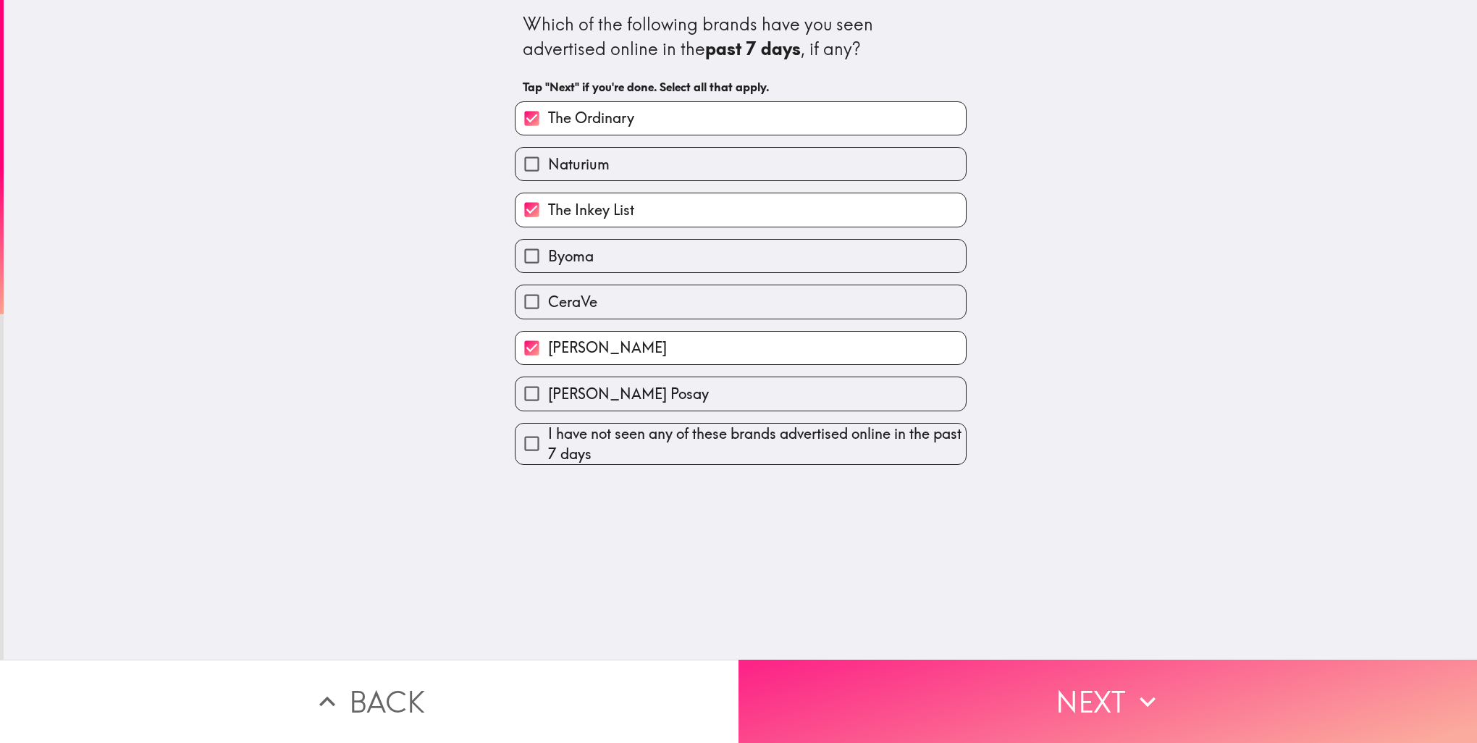
click at [831, 688] on button "Next" at bounding box center [1108, 701] width 739 height 83
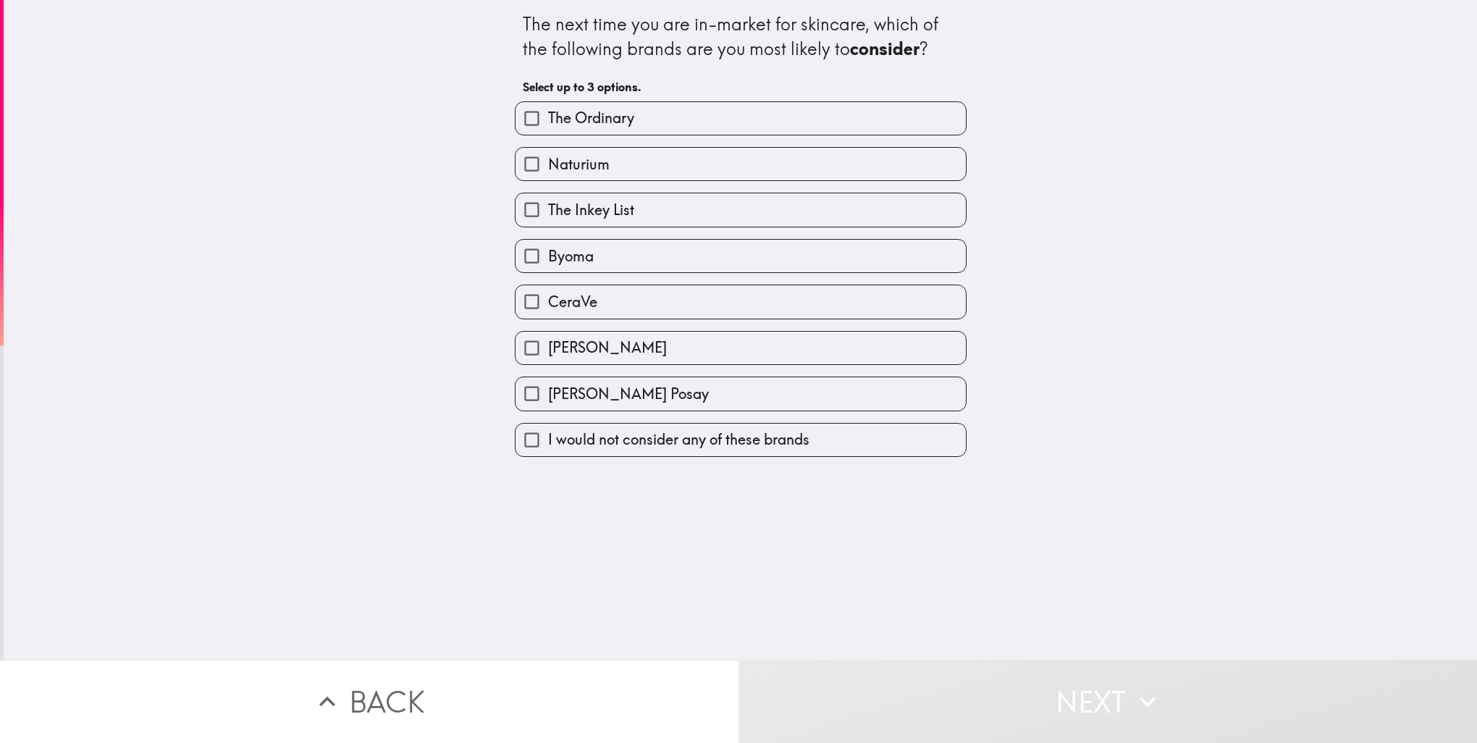
click at [607, 273] on div "CeraVe" at bounding box center [735, 296] width 464 height 46
click at [605, 240] on label "Byoma" at bounding box center [741, 256] width 450 height 33
click at [548, 240] on input "Byoma" at bounding box center [532, 256] width 33 height 33
checkbox input "true"
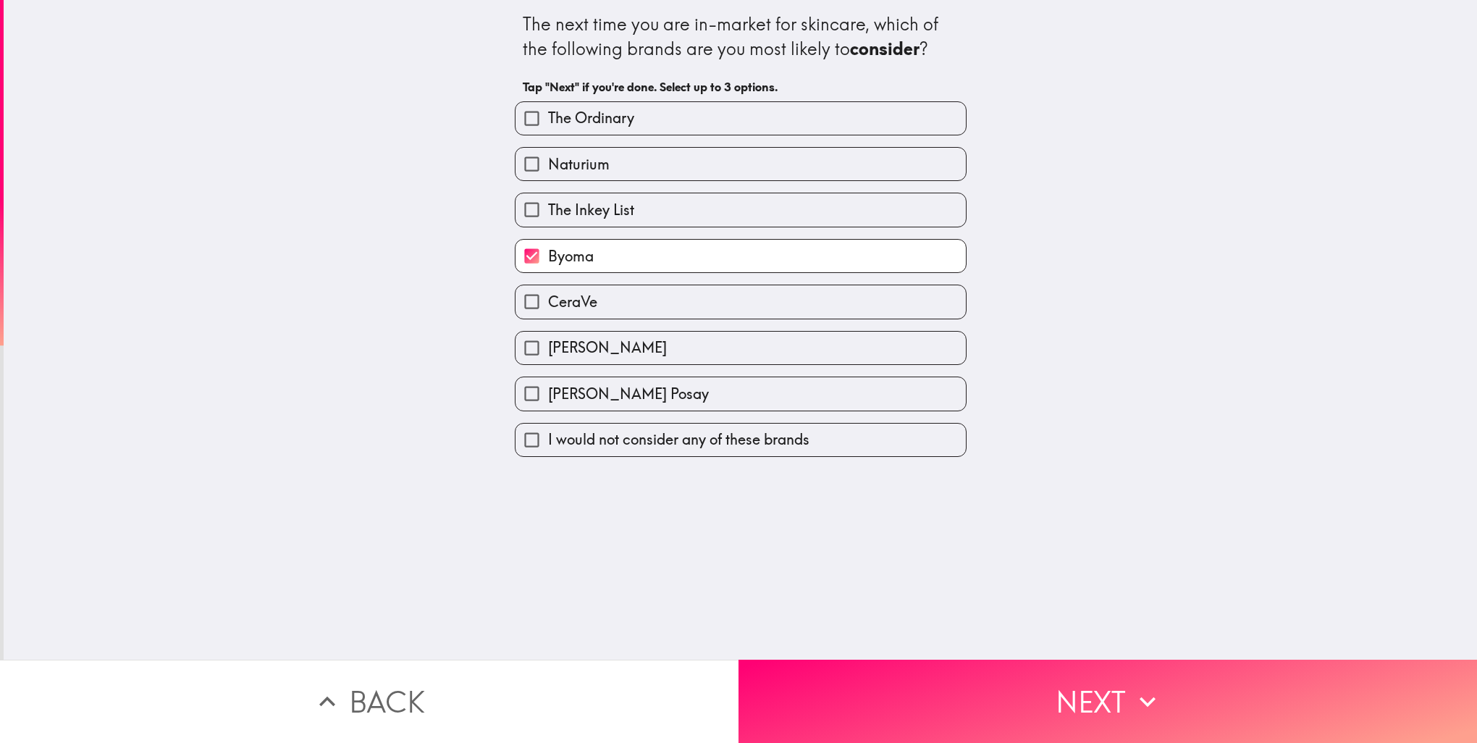
click at [616, 196] on label "The Inkey List" at bounding box center [741, 209] width 450 height 33
click at [548, 196] on input "The Inkey List" at bounding box center [532, 209] width 33 height 33
checkbox input "true"
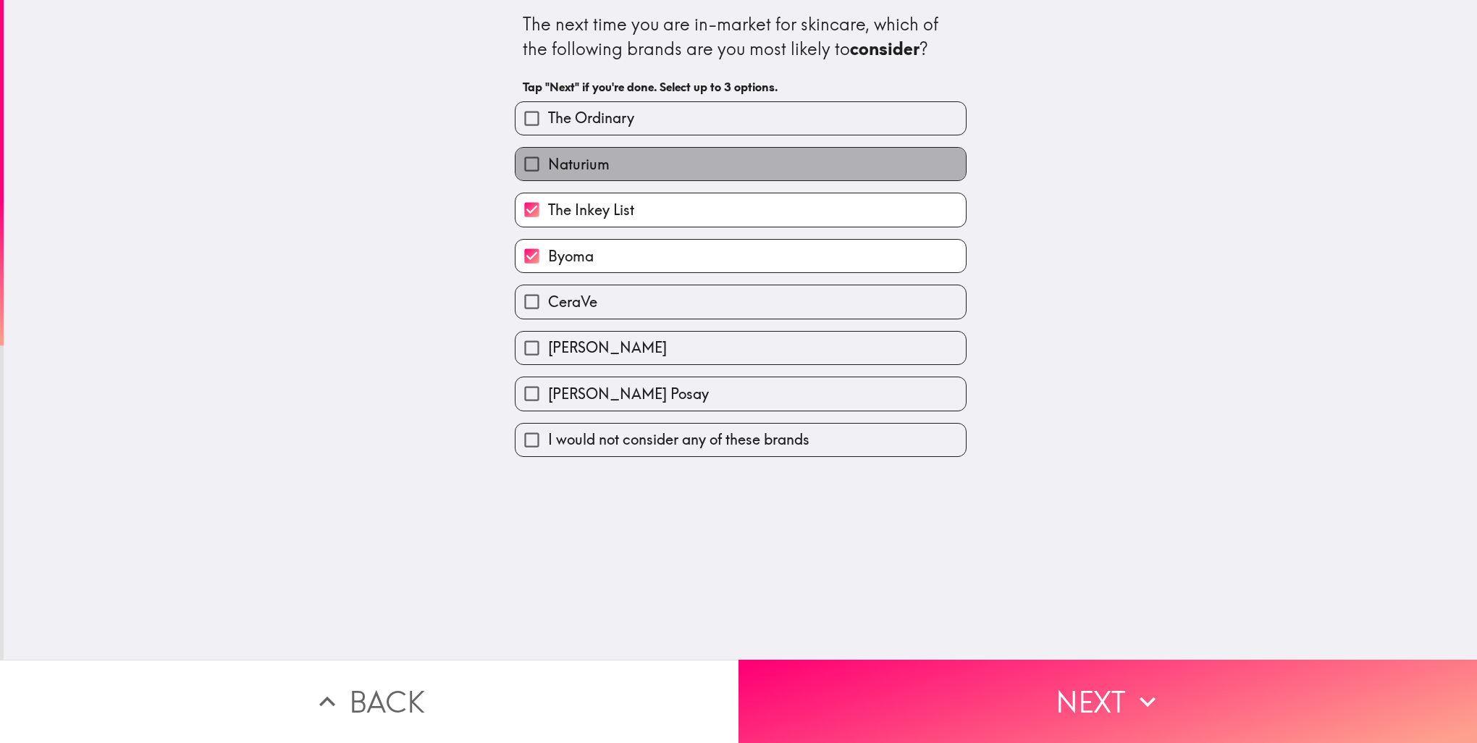
click at [622, 162] on label "Naturium" at bounding box center [741, 164] width 450 height 33
click at [548, 162] on input "Naturium" at bounding box center [532, 164] width 33 height 33
checkbox input "true"
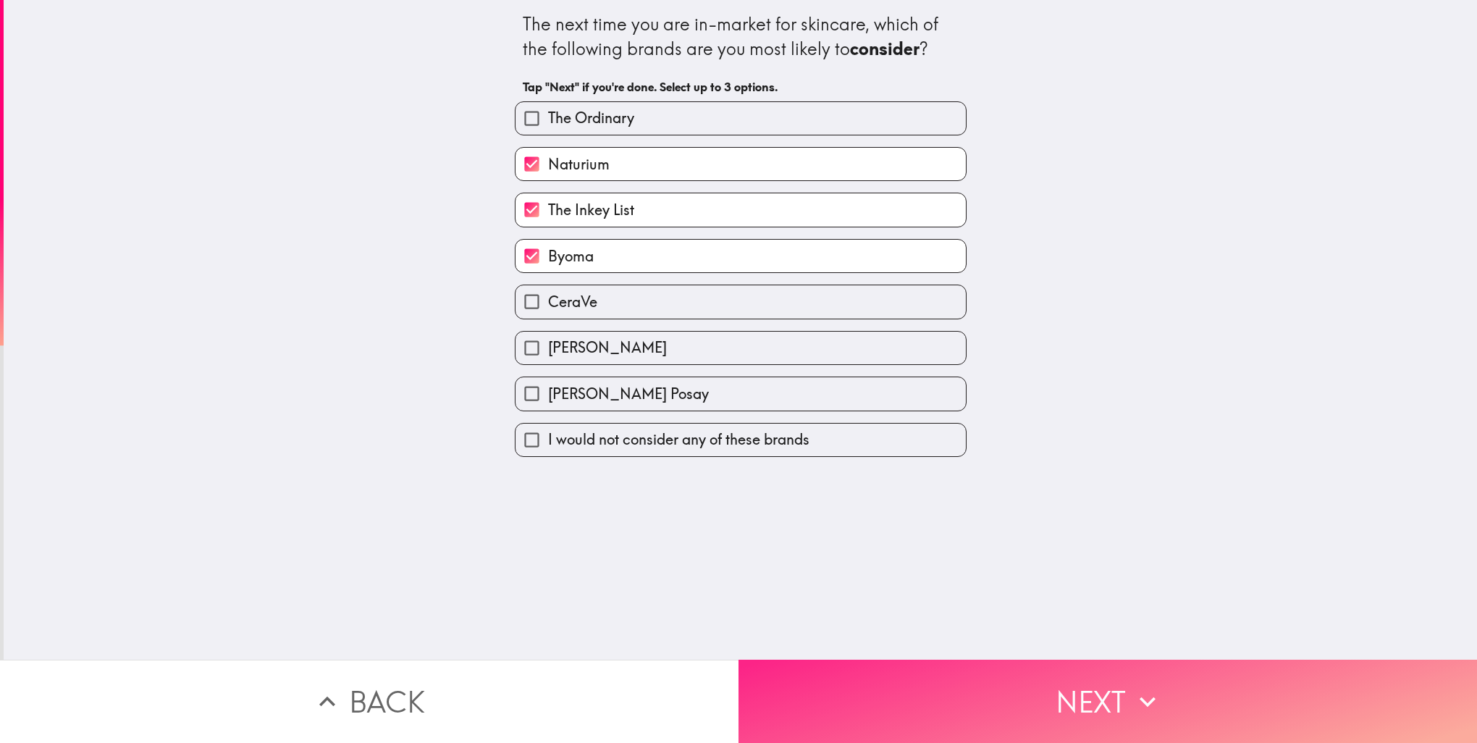
click at [894, 695] on button "Next" at bounding box center [1108, 701] width 739 height 83
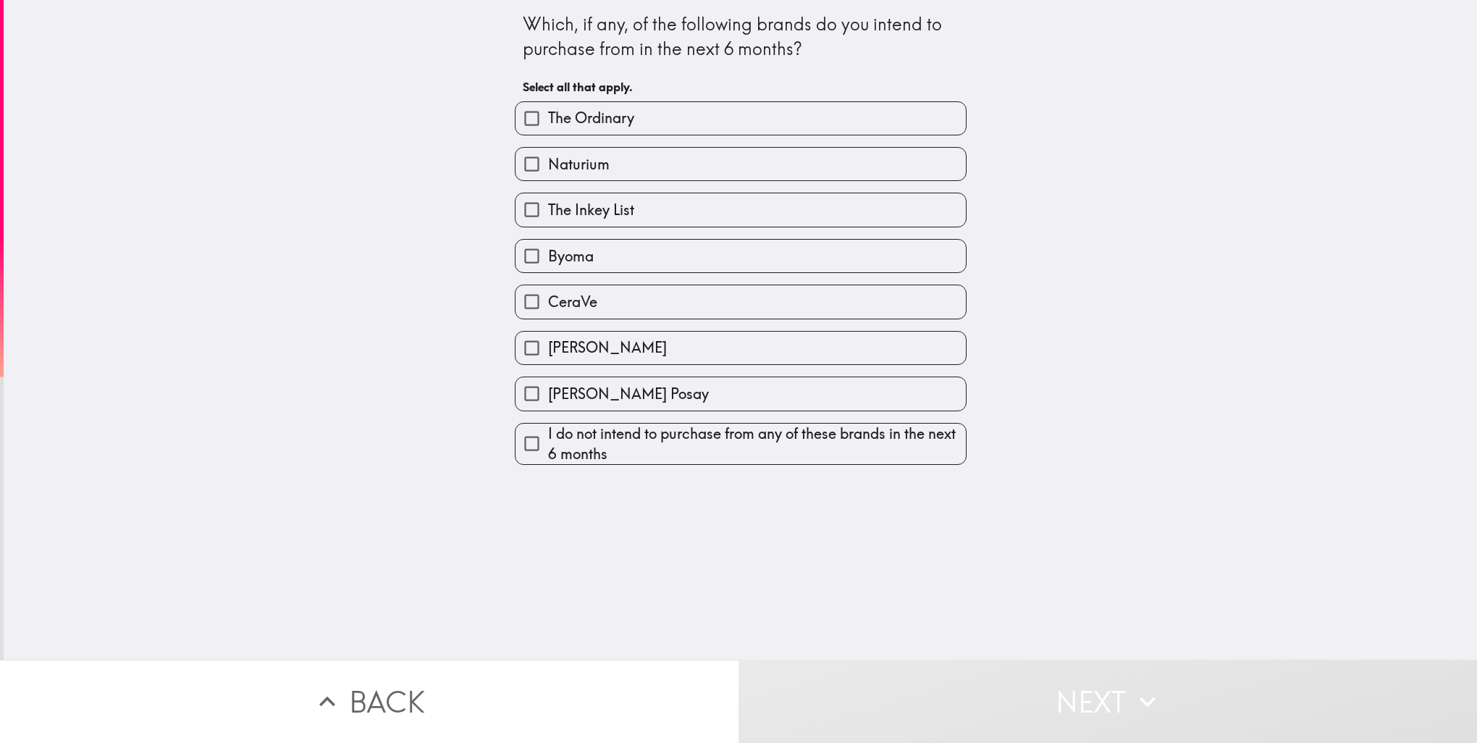
click at [613, 267] on label "Byoma" at bounding box center [741, 256] width 450 height 33
click at [548, 267] on input "Byoma" at bounding box center [532, 256] width 33 height 33
checkbox input "true"
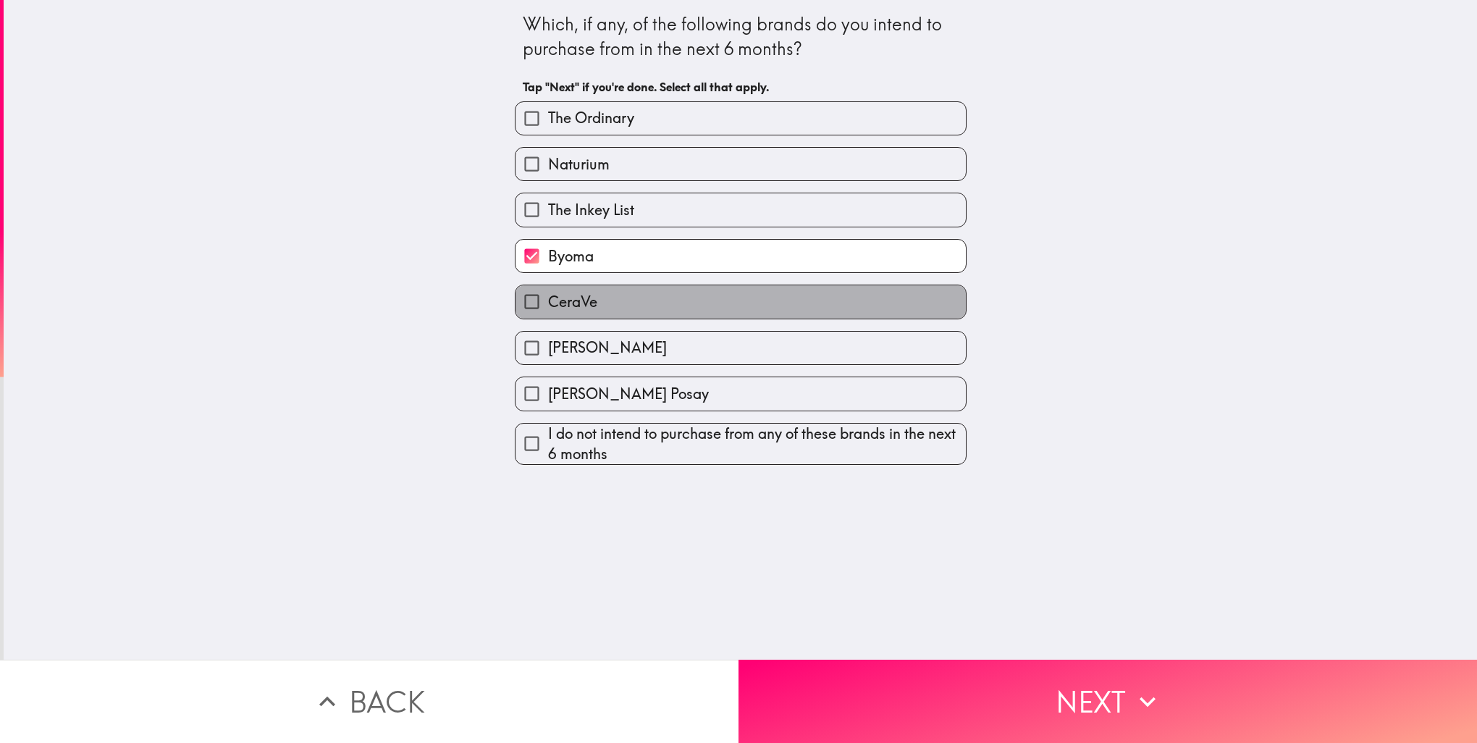
click at [600, 306] on label "CeraVe" at bounding box center [741, 301] width 450 height 33
click at [548, 306] on input "CeraVe" at bounding box center [532, 301] width 33 height 33
checkbox input "true"
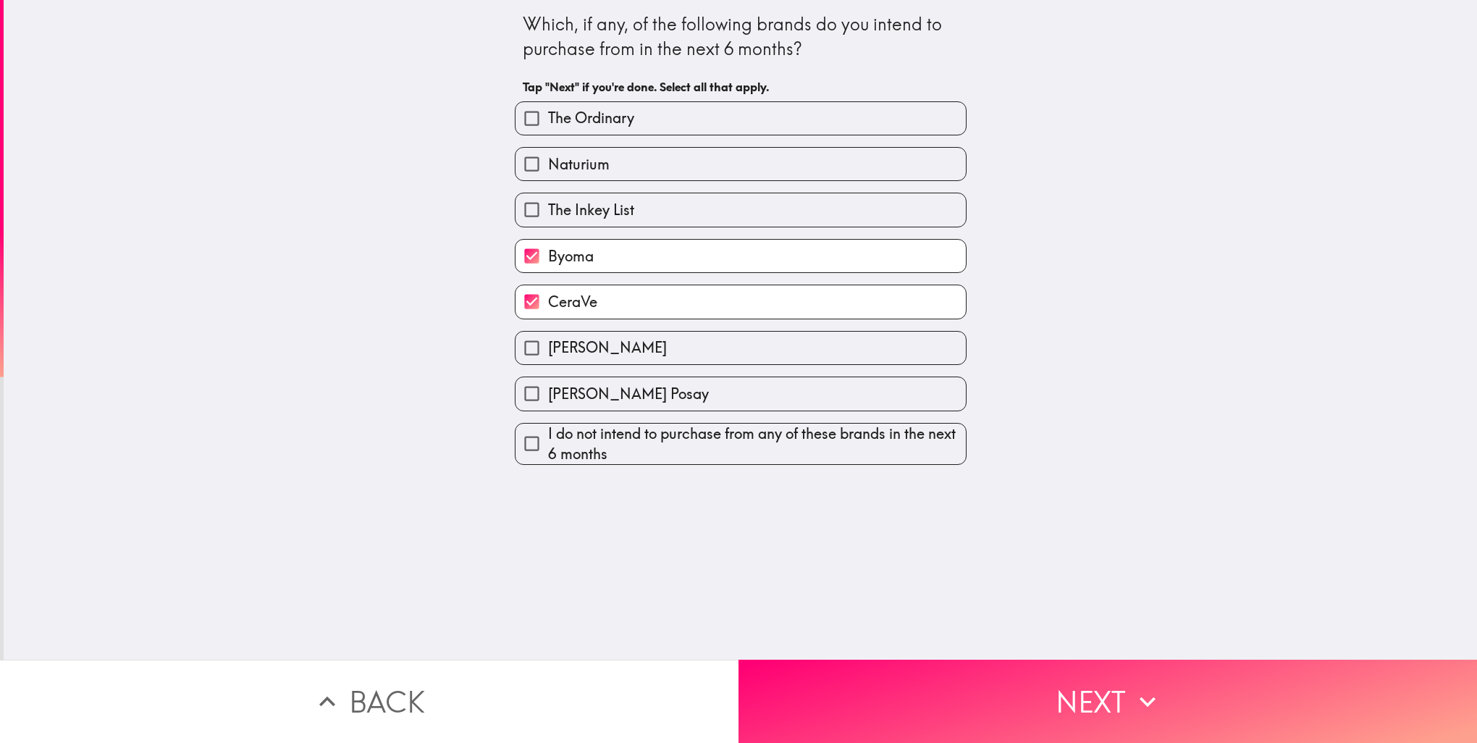
click at [623, 352] on label "[PERSON_NAME]" at bounding box center [741, 348] width 450 height 33
click at [548, 352] on input "[PERSON_NAME]" at bounding box center [532, 348] width 33 height 33
checkbox input "true"
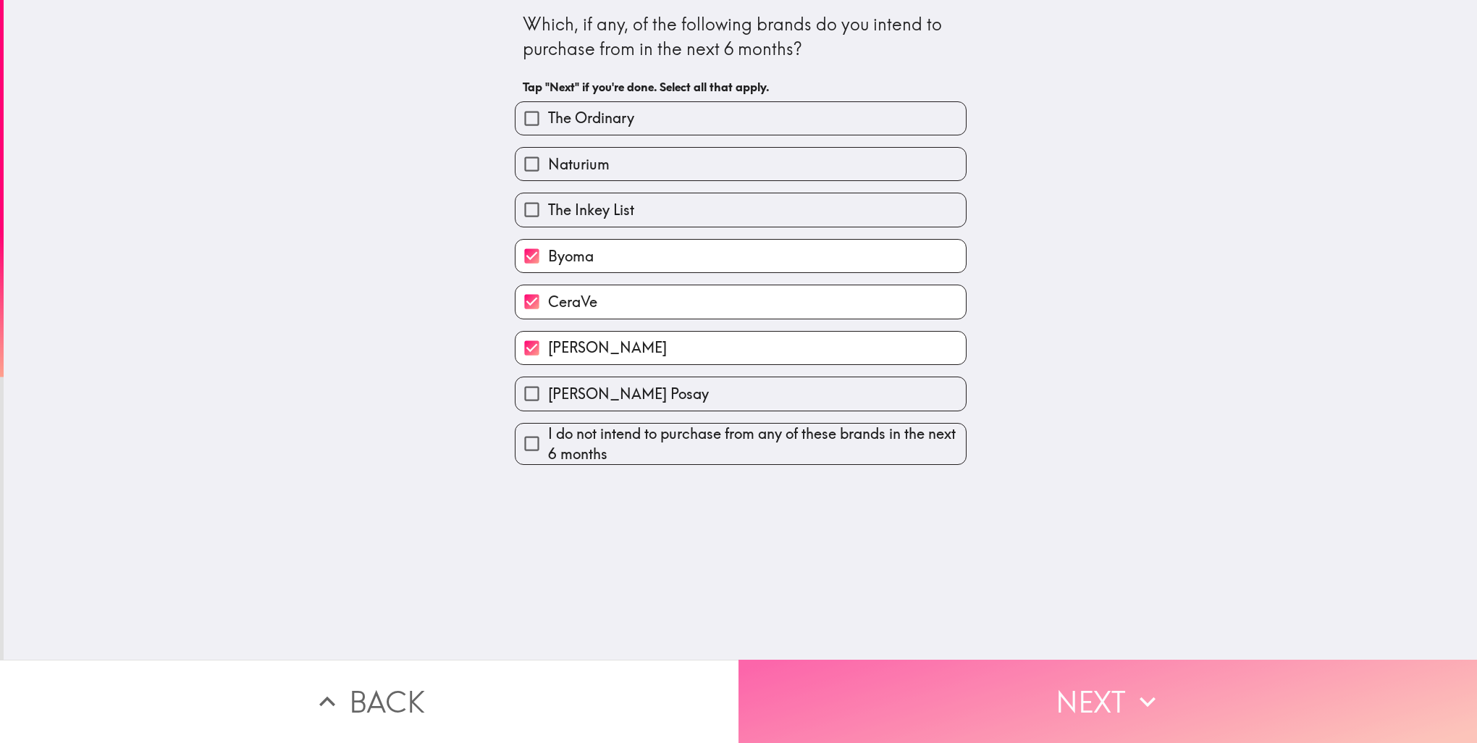
click at [835, 671] on button "Next" at bounding box center [1108, 701] width 739 height 83
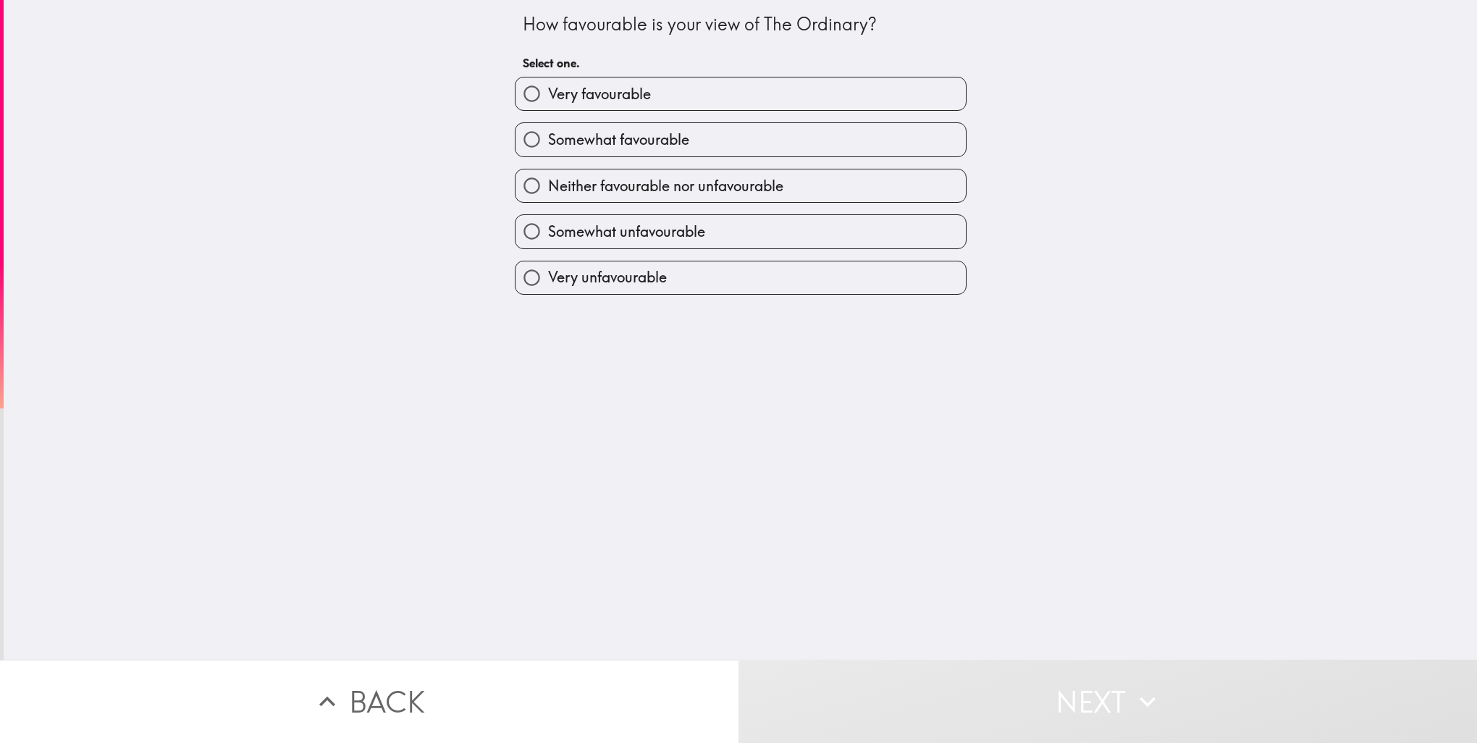
click at [566, 88] on span "Very favourable" at bounding box center [599, 94] width 103 height 20
click at [548, 88] on input "Very favourable" at bounding box center [532, 93] width 33 height 33
radio input "true"
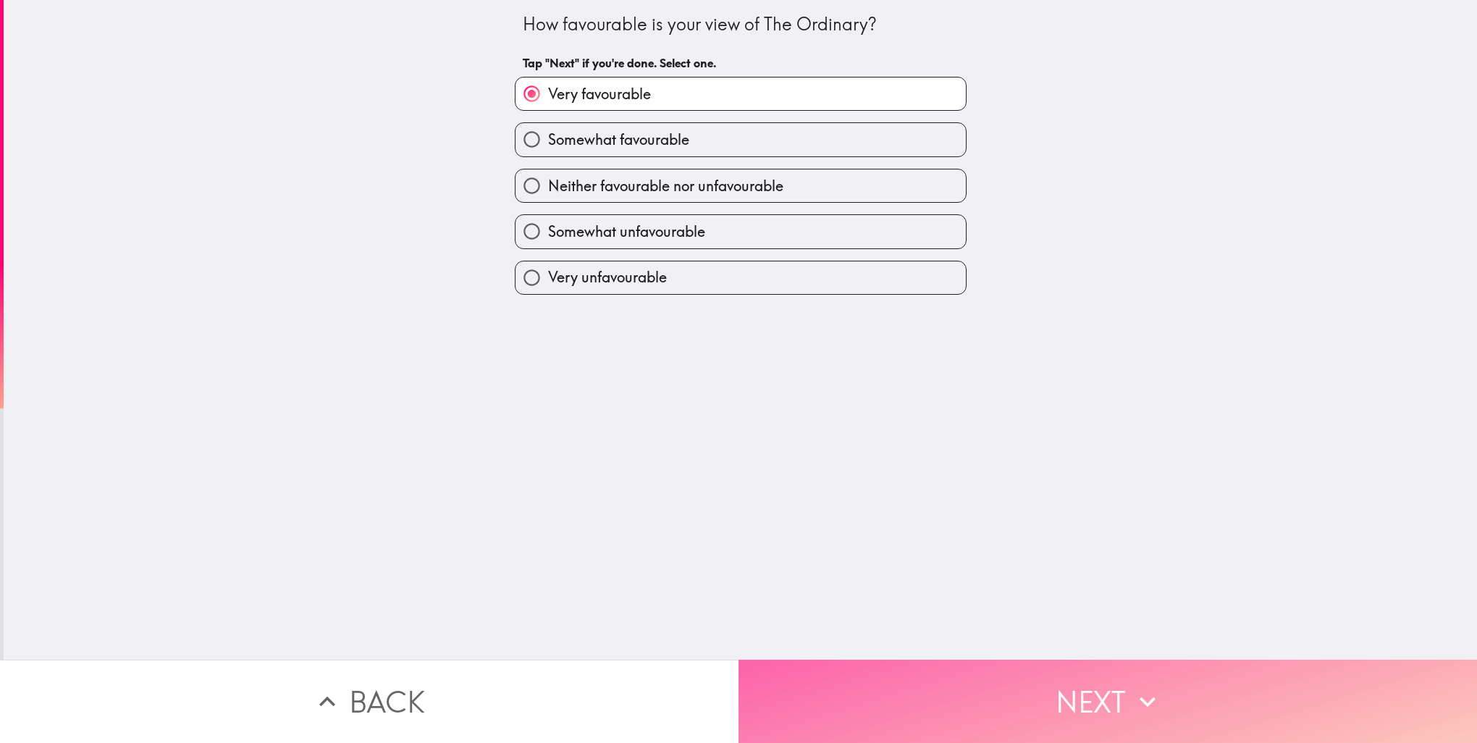
click at [820, 685] on button "Next" at bounding box center [1108, 701] width 739 height 83
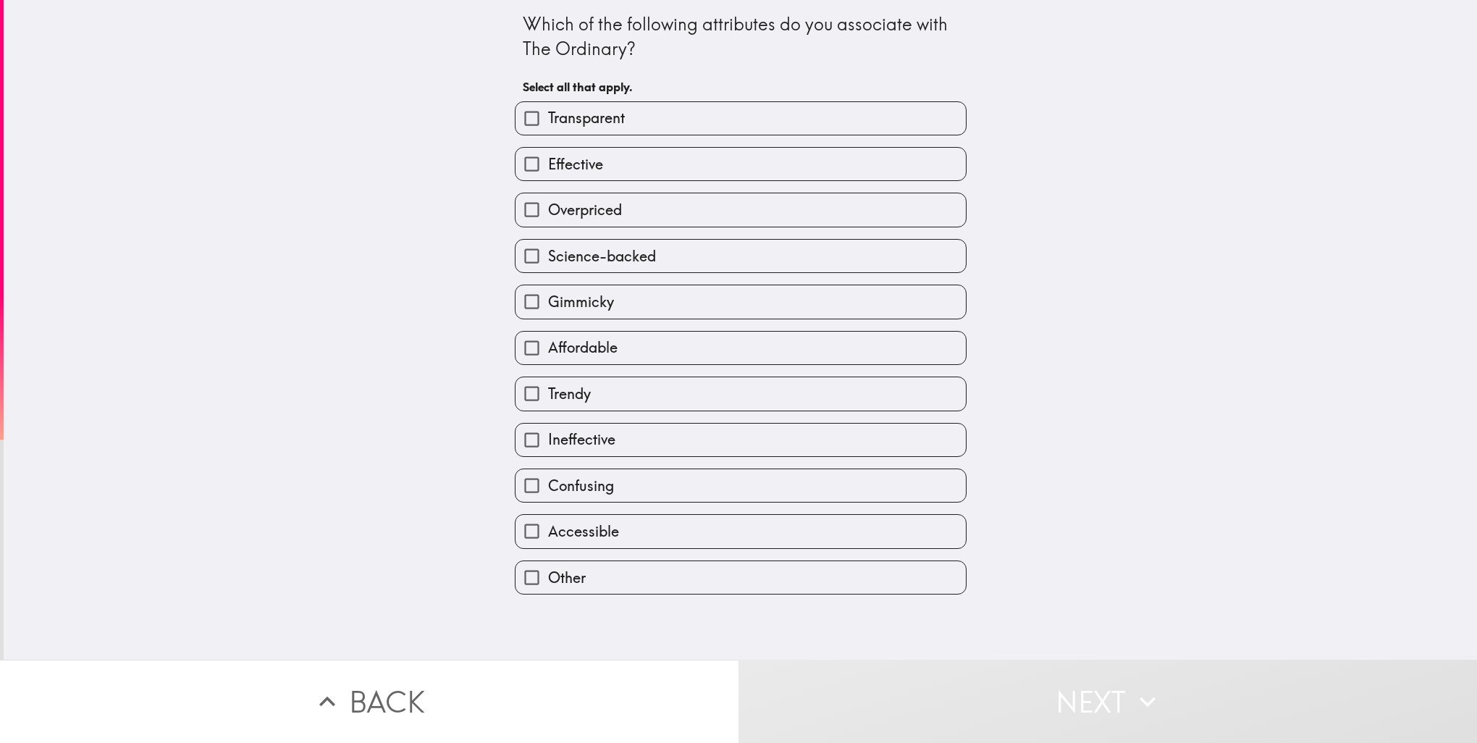
click at [596, 115] on span "Transparent" at bounding box center [586, 118] width 77 height 20
click at [548, 115] on input "Transparent" at bounding box center [532, 118] width 33 height 33
checkbox input "true"
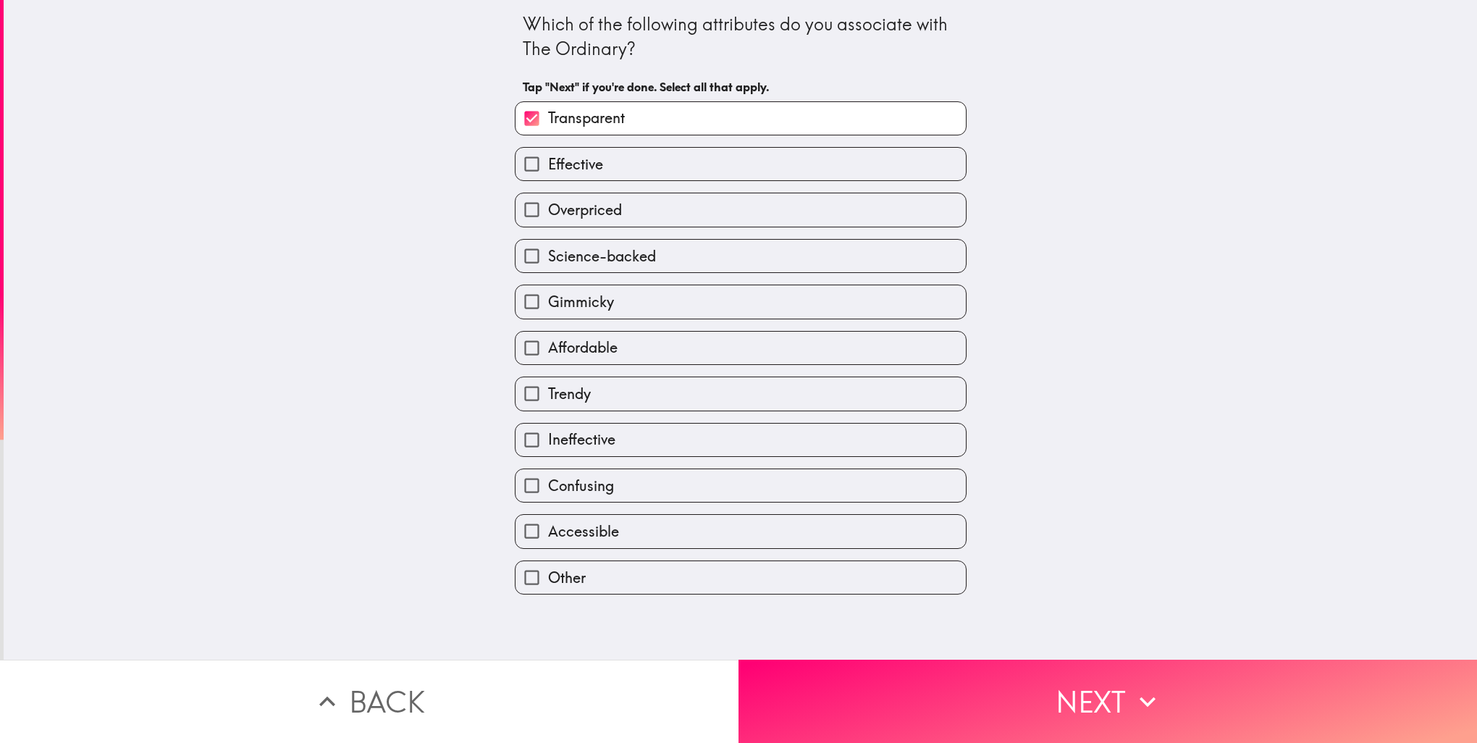
click at [605, 411] on div "Ineffective" at bounding box center [735, 434] width 464 height 46
click at [632, 398] on label "Trendy" at bounding box center [741, 393] width 450 height 33
click at [548, 398] on input "Trendy" at bounding box center [532, 393] width 33 height 33
checkbox input "true"
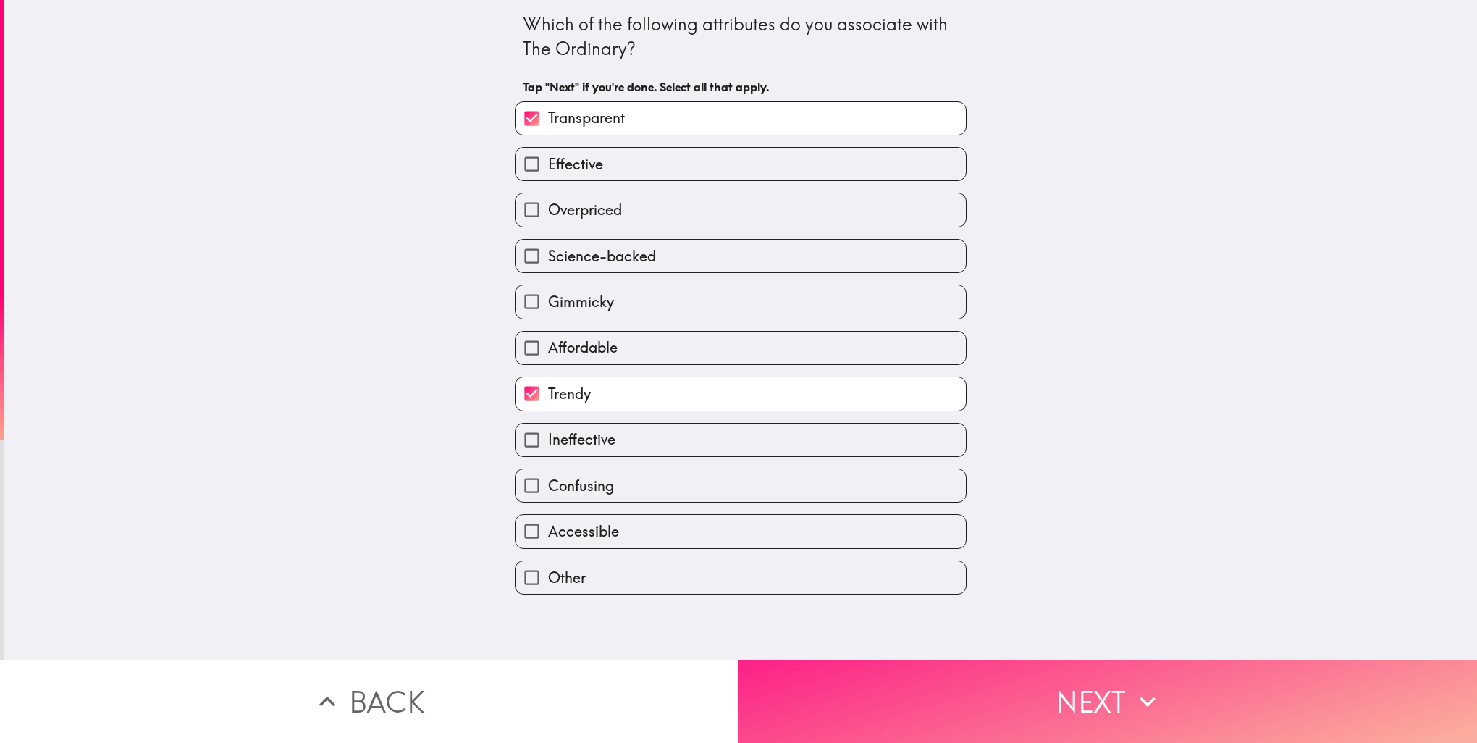
click at [849, 687] on button "Next" at bounding box center [1108, 701] width 739 height 83
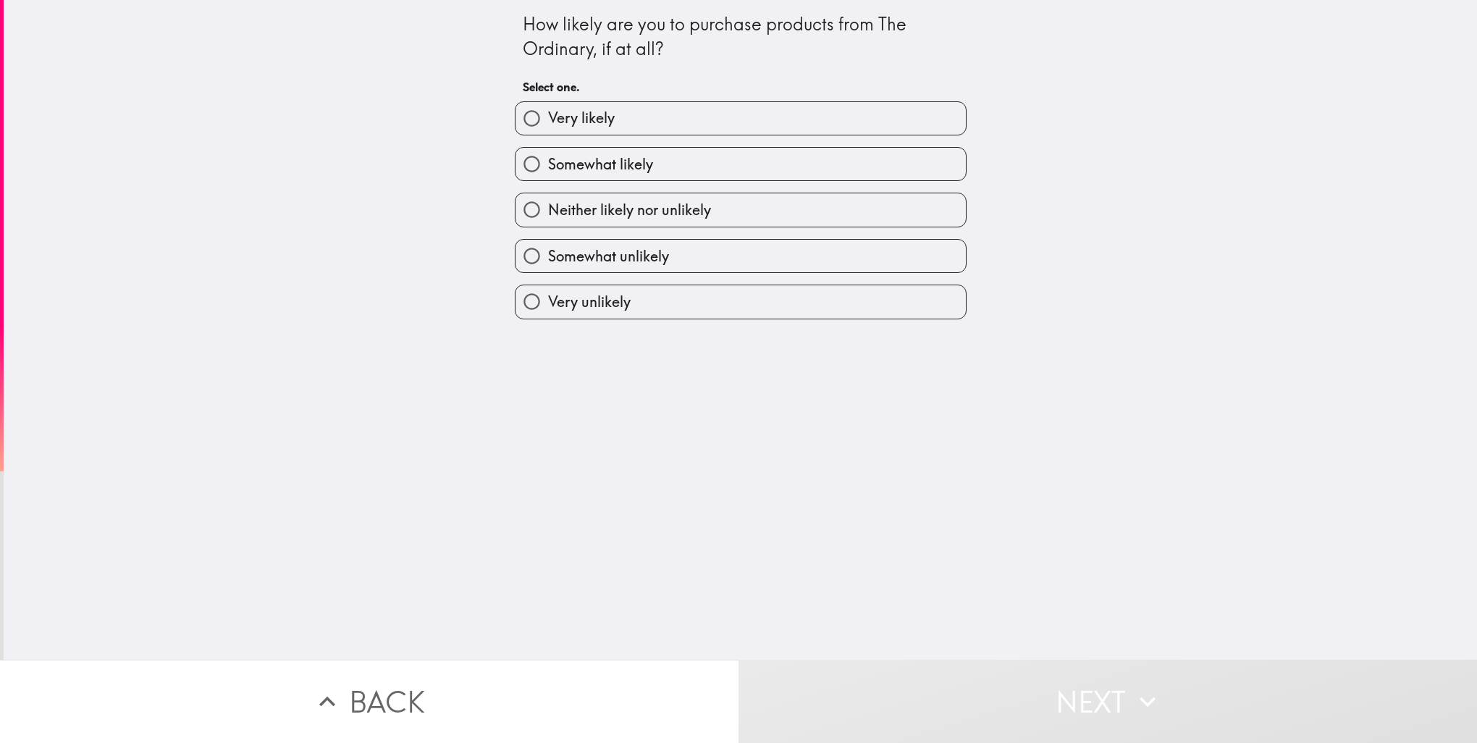
click at [605, 320] on div "How likely are you to purchase products from The Ordinary, if at all? Select on…" at bounding box center [741, 330] width 1474 height 660
click at [681, 319] on div "How likely are you to purchase products from The Ordinary, if at all? Select on…" at bounding box center [741, 330] width 1474 height 660
click at [697, 288] on label "Very unlikely" at bounding box center [741, 301] width 450 height 33
click at [548, 288] on input "Very unlikely" at bounding box center [532, 301] width 33 height 33
radio input "true"
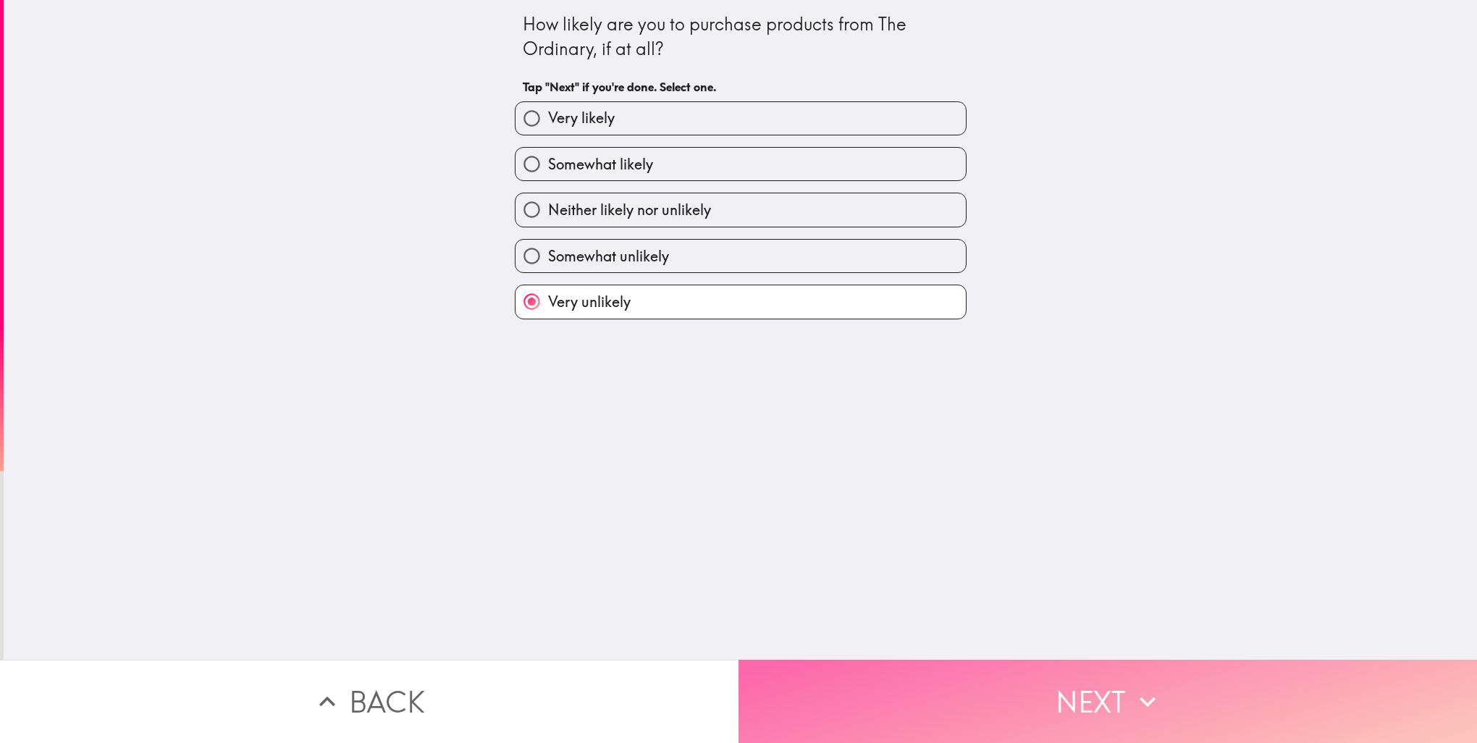
click at [891, 709] on button "Next" at bounding box center [1108, 701] width 739 height 83
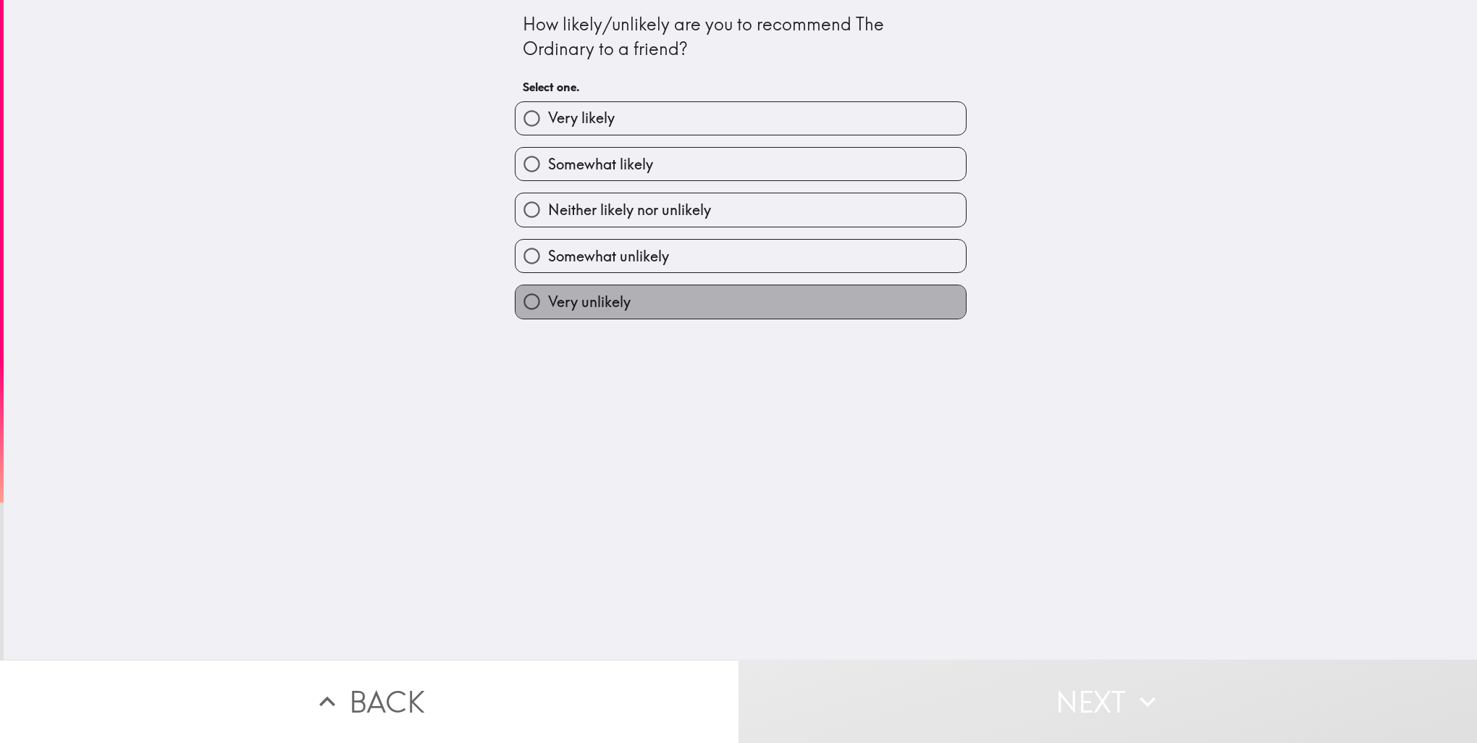
click at [625, 296] on label "Very unlikely" at bounding box center [741, 301] width 450 height 33
click at [548, 296] on input "Very unlikely" at bounding box center [532, 301] width 33 height 33
radio input "true"
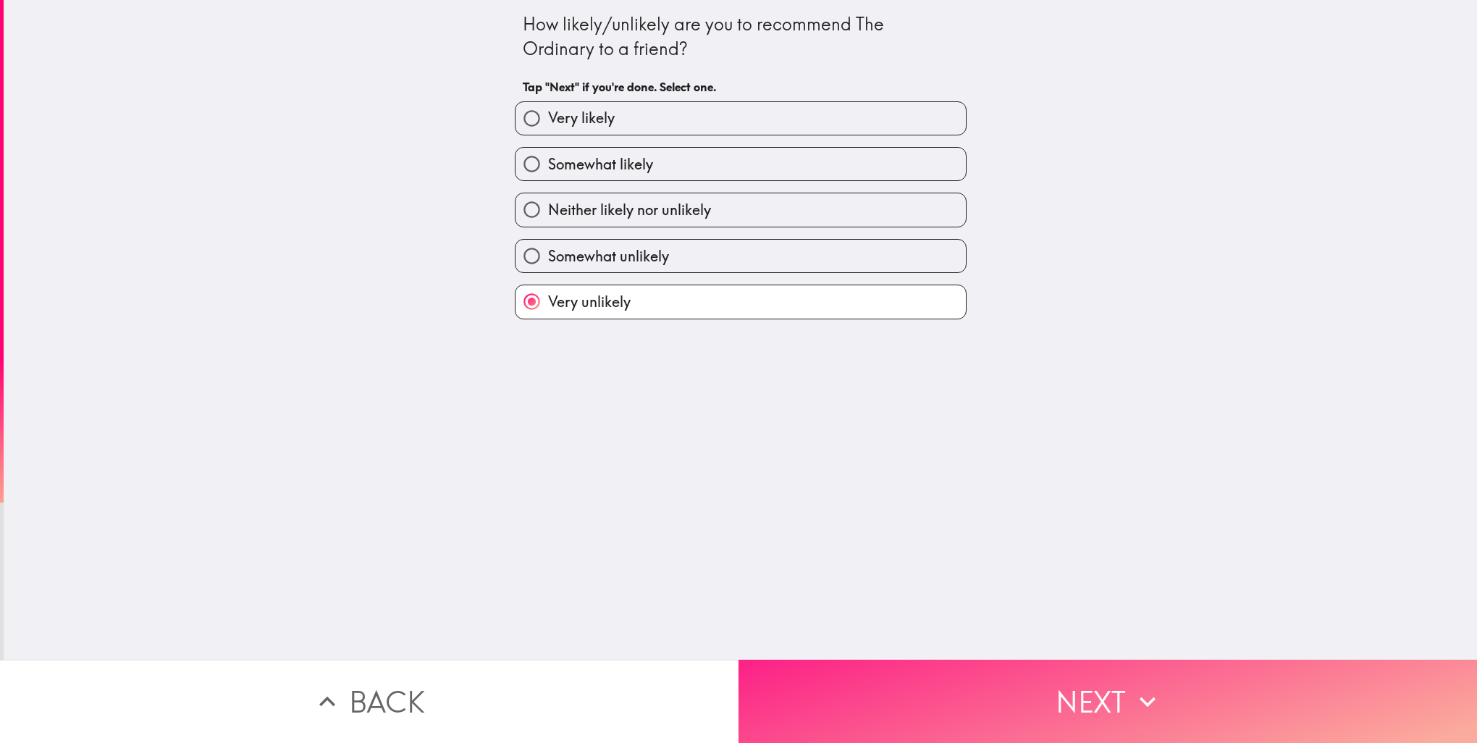
click at [814, 700] on button "Next" at bounding box center [1108, 701] width 739 height 83
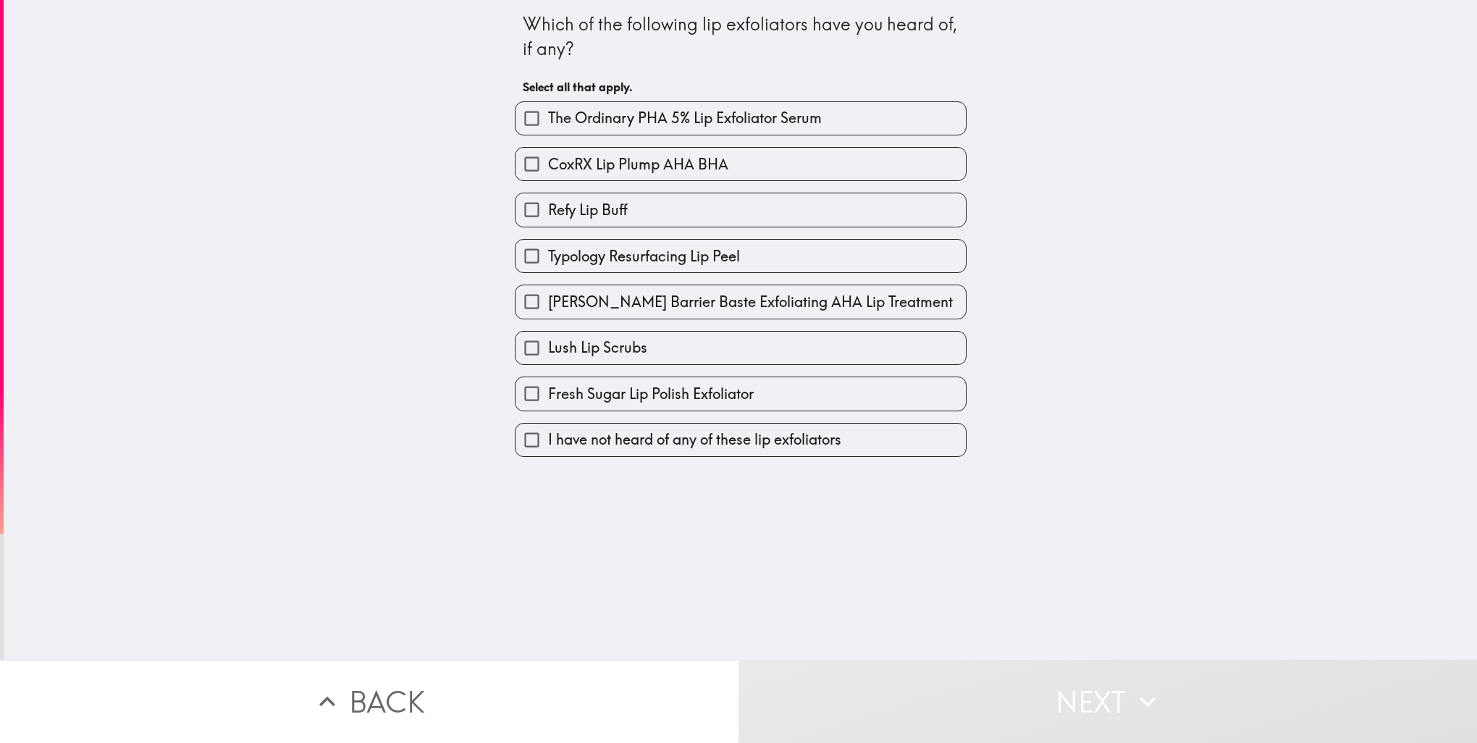
click at [624, 178] on label "CoxRX Lip Plump AHA BHA" at bounding box center [741, 164] width 450 height 33
click at [548, 178] on input "CoxRX Lip Plump AHA BHA" at bounding box center [532, 164] width 33 height 33
checkbox input "true"
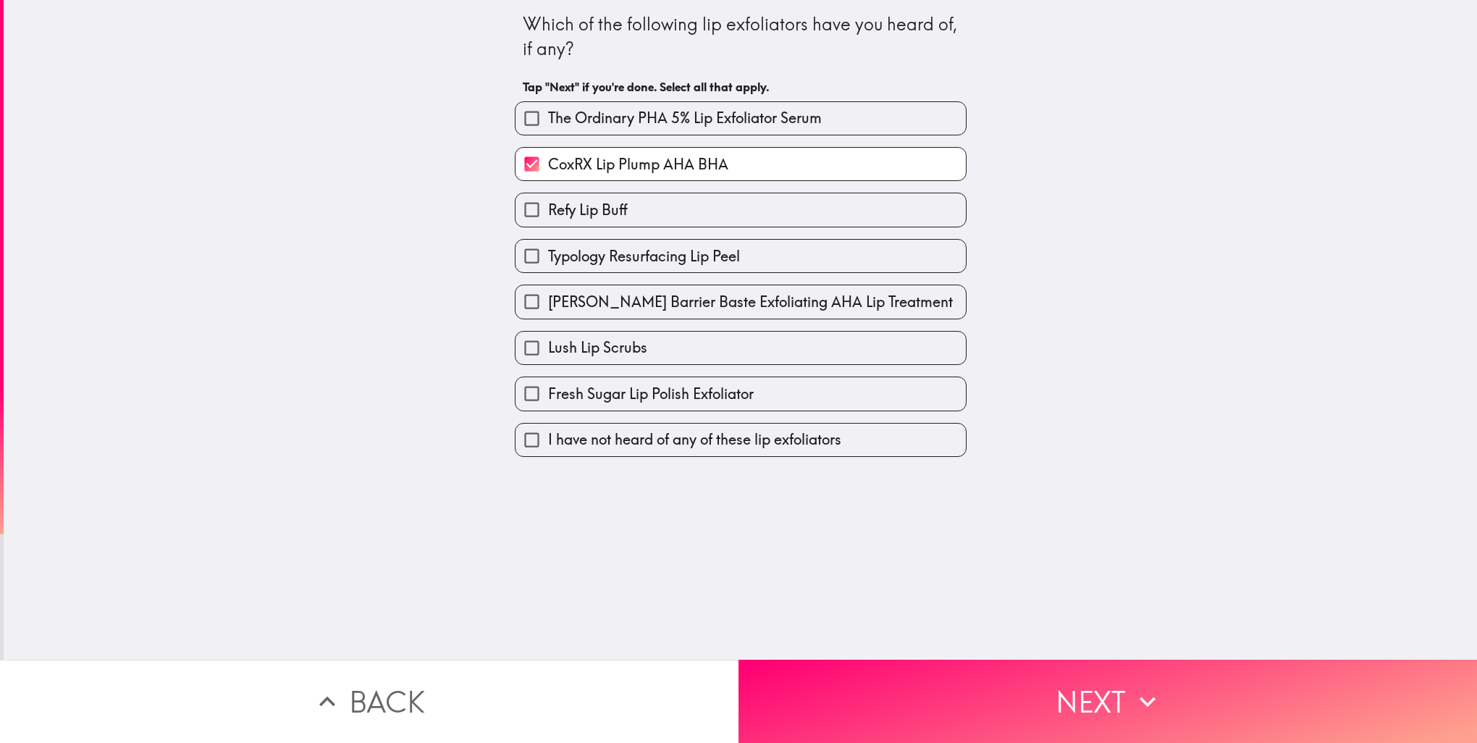
click at [620, 301] on span "[PERSON_NAME] Barrier Baste Exfoliating AHA Lip Treatment" at bounding box center [750, 302] width 405 height 20
click at [548, 301] on input "[PERSON_NAME] Barrier Baste Exfoliating AHA Lip Treatment" at bounding box center [532, 301] width 33 height 33
checkbox input "true"
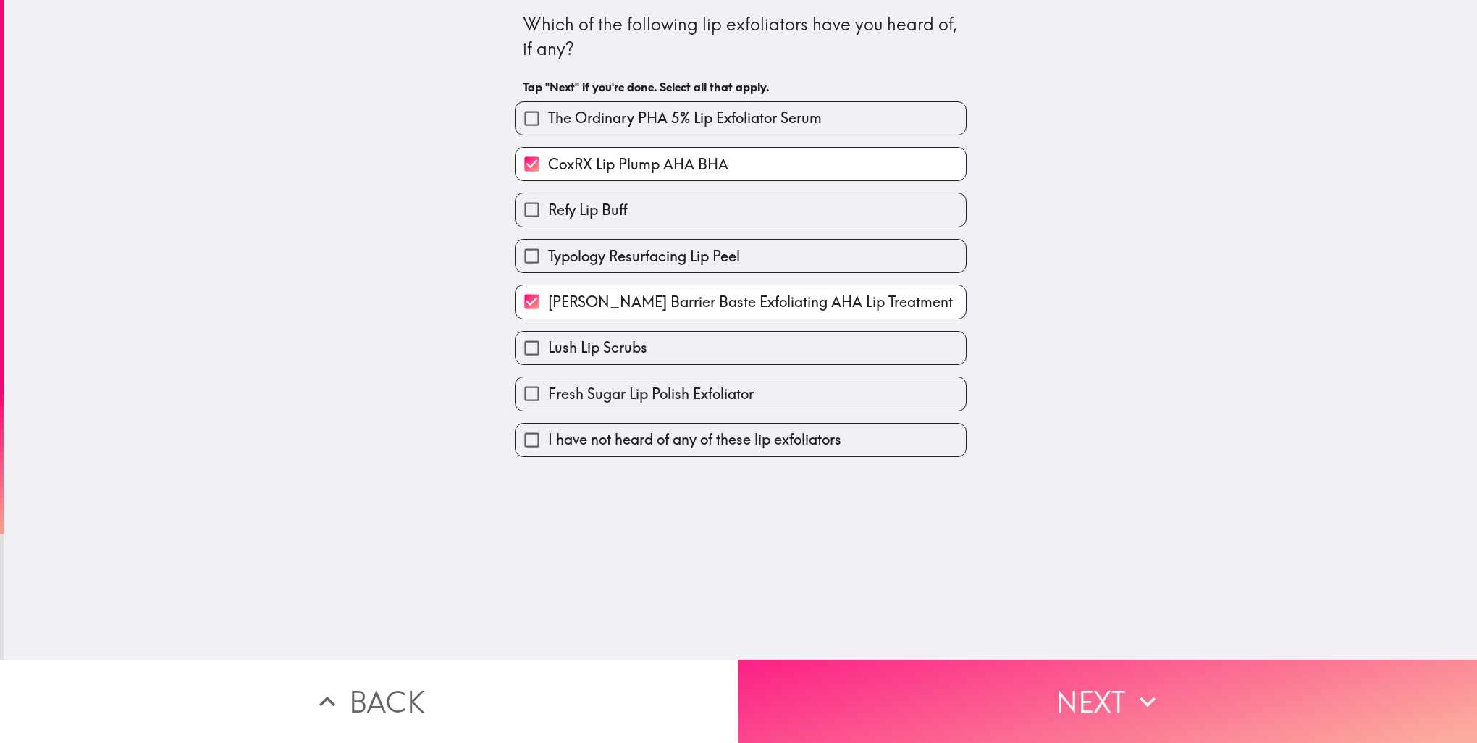
click at [823, 702] on button "Next" at bounding box center [1108, 701] width 739 height 83
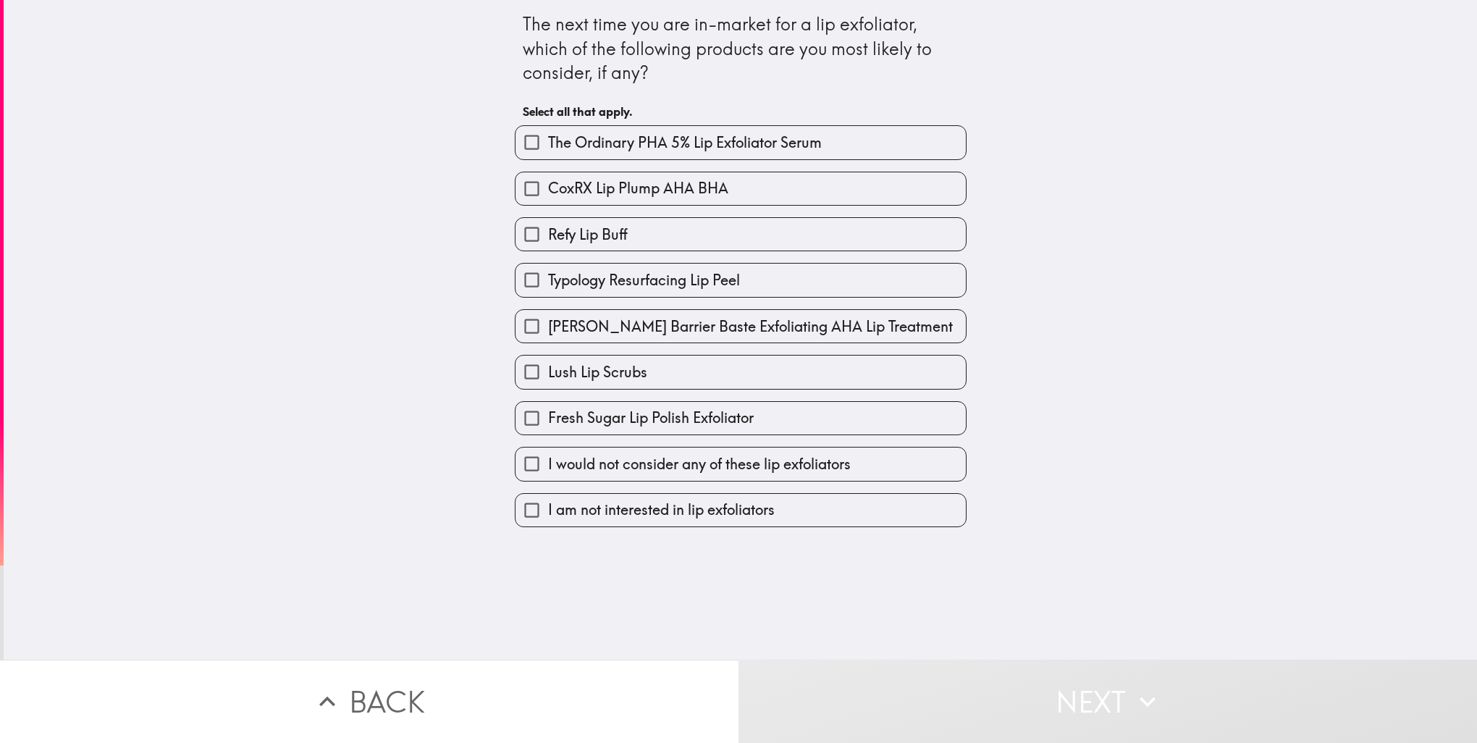
click at [635, 330] on span "[PERSON_NAME] Barrier Baste Exfoliating AHA Lip Treatment" at bounding box center [750, 326] width 405 height 20
click at [548, 330] on input "[PERSON_NAME] Barrier Baste Exfoliating AHA Lip Treatment" at bounding box center [532, 326] width 33 height 33
checkbox input "true"
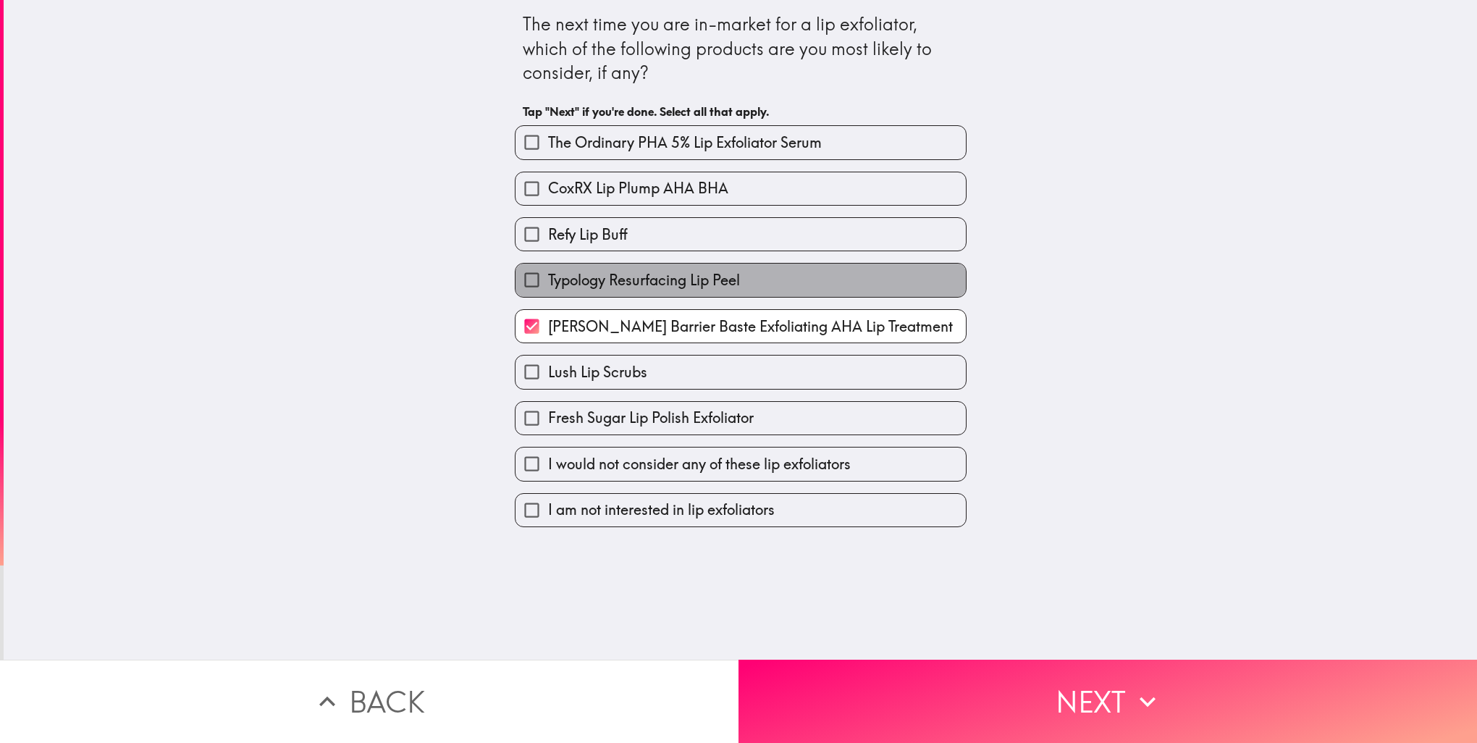
click at [632, 268] on label "Typology Resurfacing Lip Peel" at bounding box center [741, 280] width 450 height 33
click at [548, 268] on input "Typology Resurfacing Lip Peel" at bounding box center [532, 280] width 33 height 33
checkbox input "true"
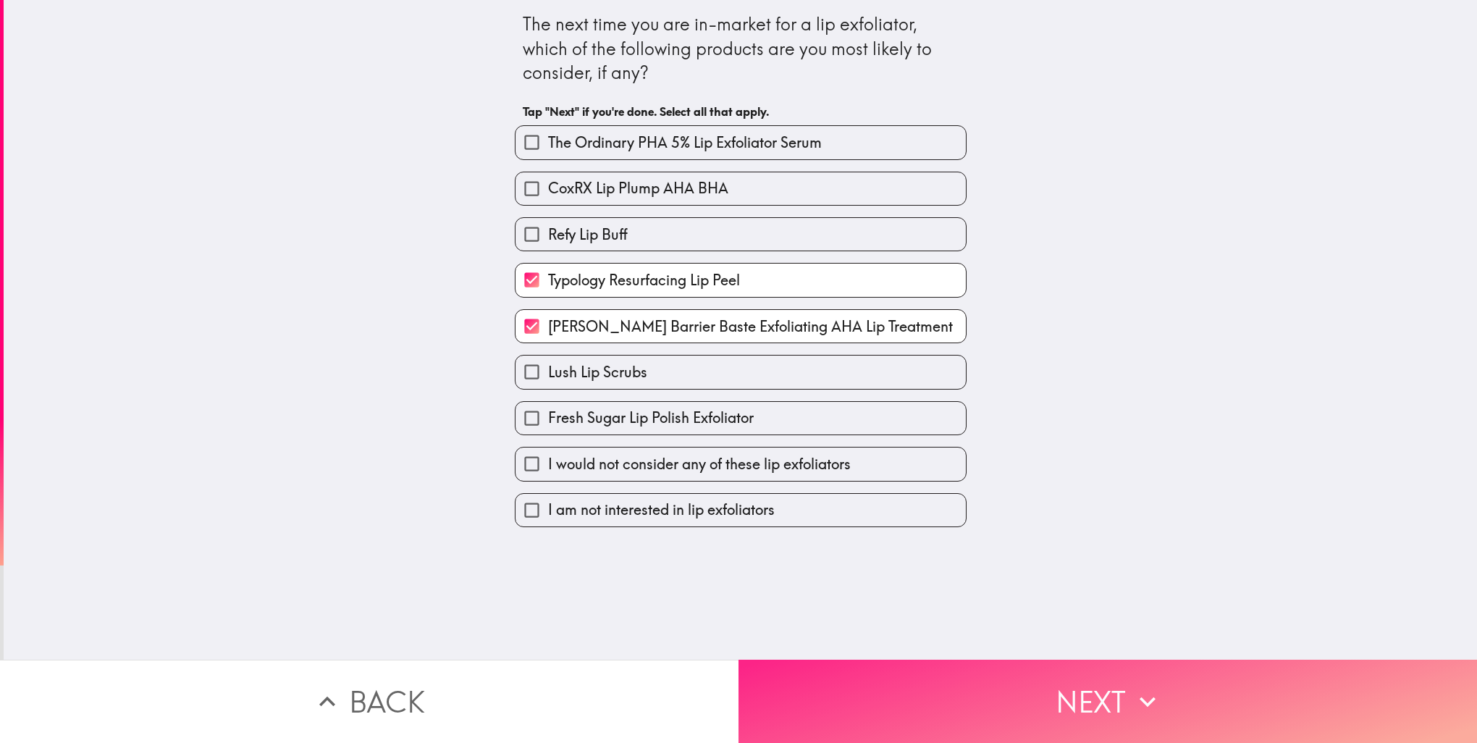
click at [877, 692] on button "Next" at bounding box center [1108, 701] width 739 height 83
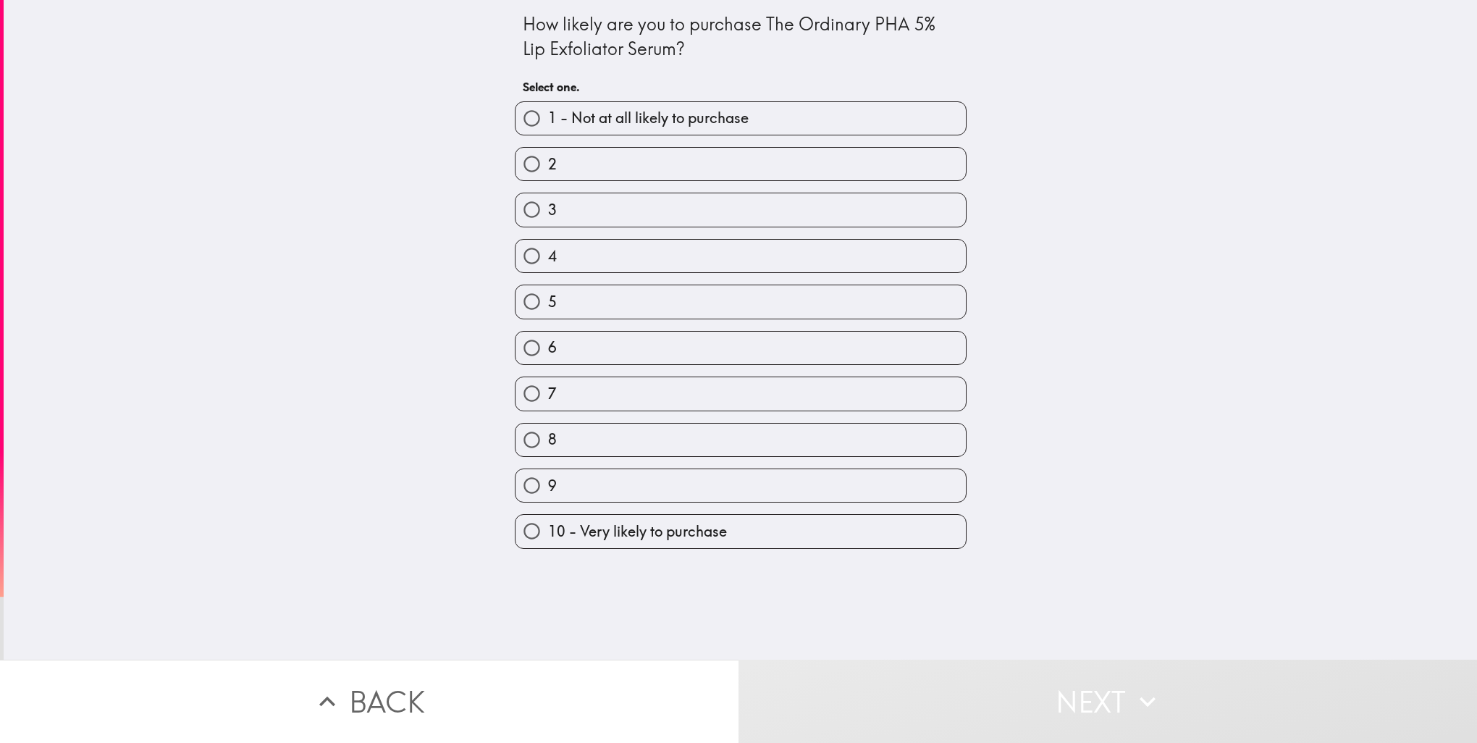
click at [702, 436] on label "8" at bounding box center [741, 440] width 450 height 33
click at [548, 436] on input "8" at bounding box center [532, 440] width 33 height 33
radio input "true"
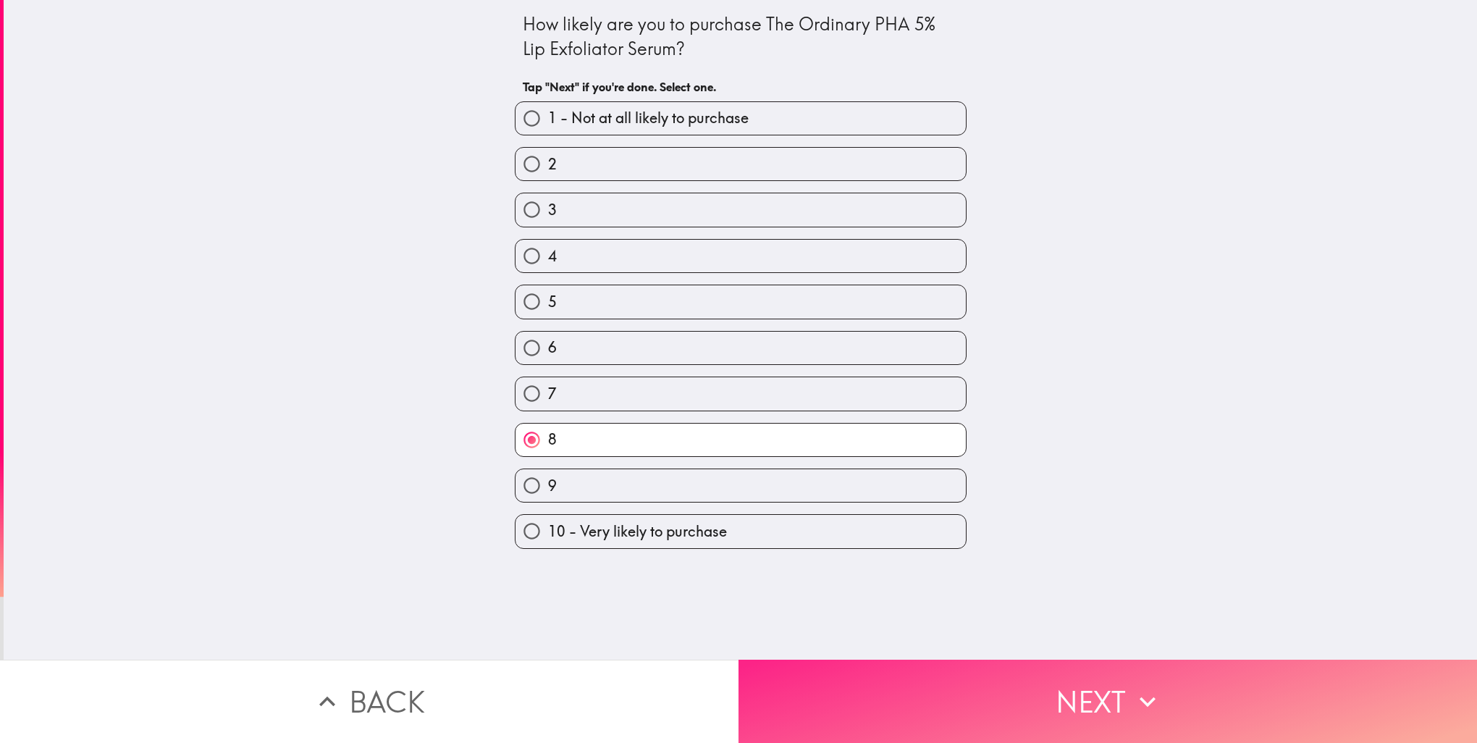
click at [865, 703] on button "Next" at bounding box center [1108, 701] width 739 height 83
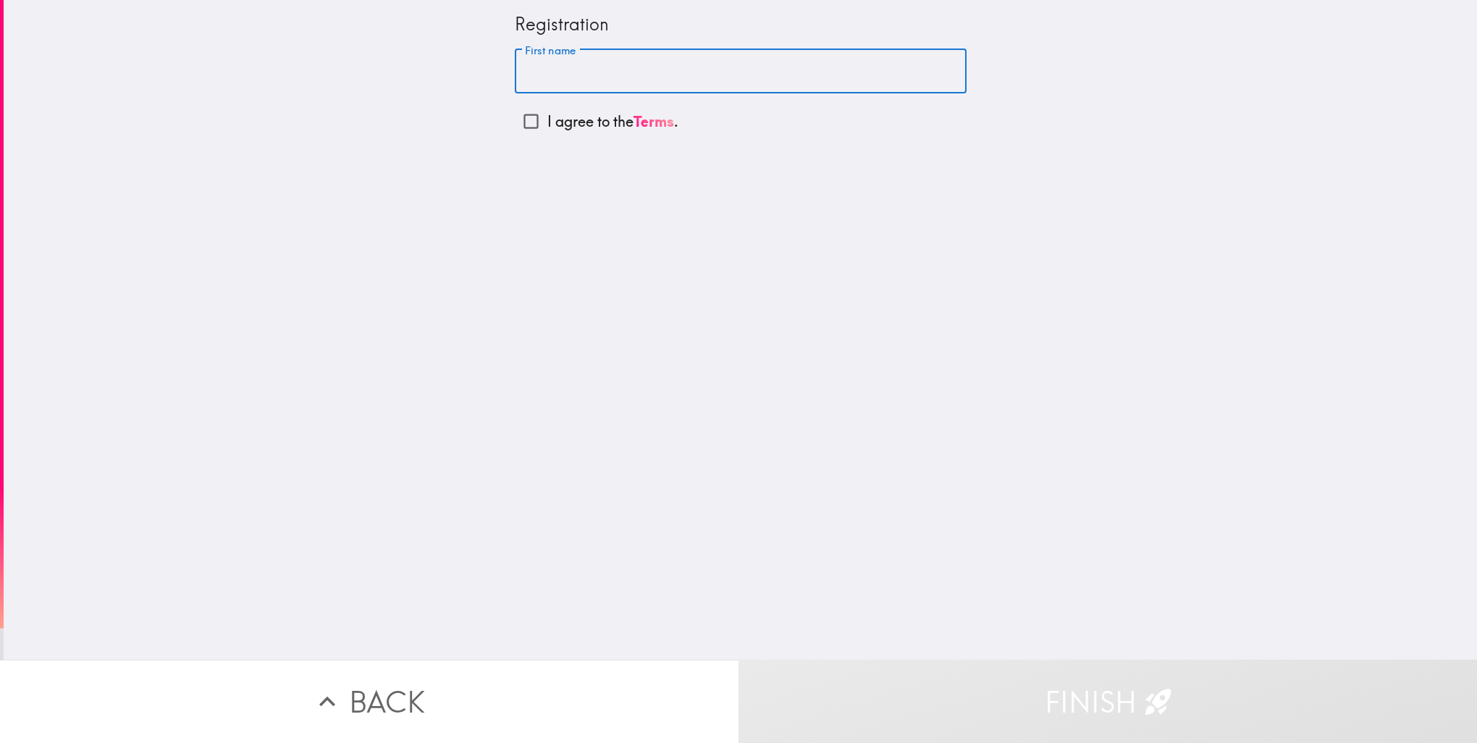
click at [595, 77] on input "First name" at bounding box center [741, 71] width 452 height 45
type input "Noorudin"
click at [526, 126] on input "I agree to the Terms ." at bounding box center [531, 121] width 33 height 33
checkbox input "true"
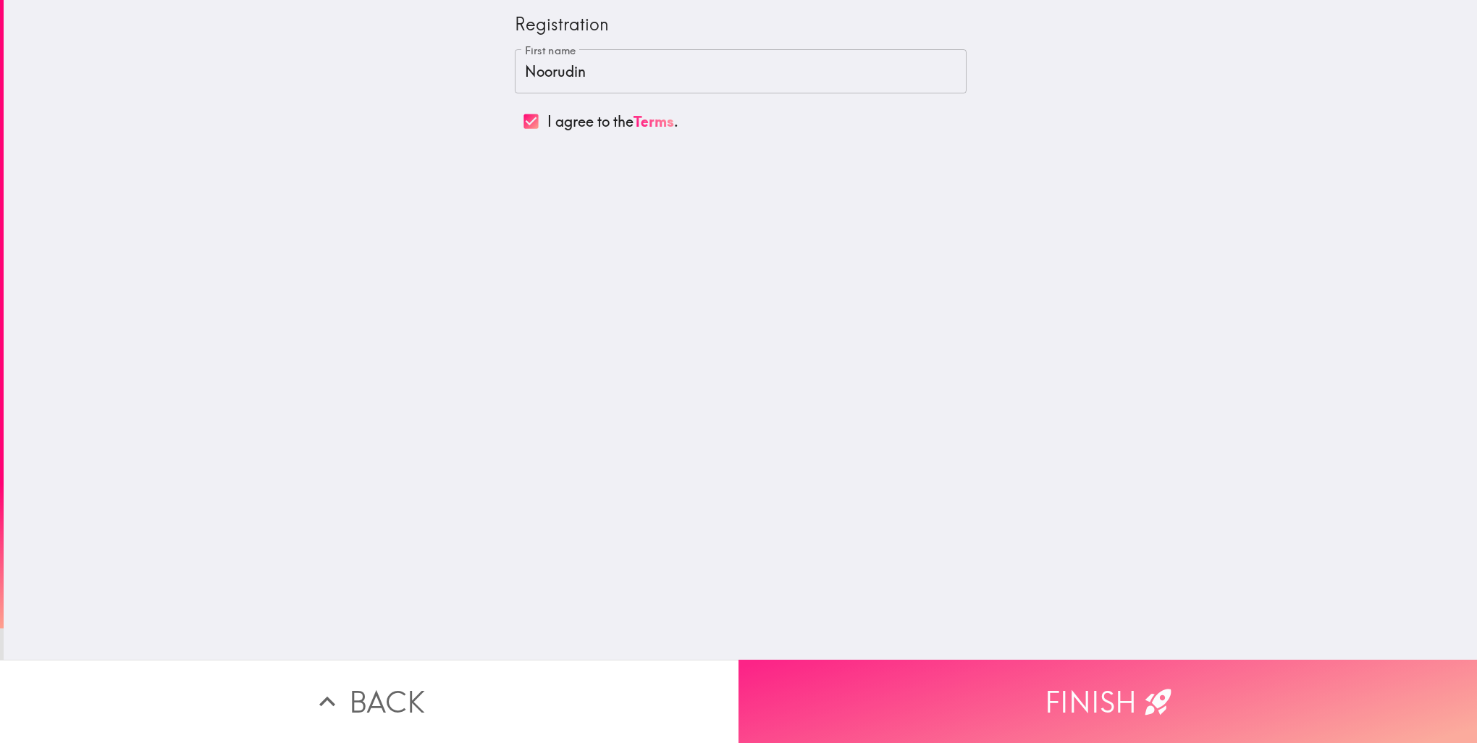
click at [996, 704] on button "Finish" at bounding box center [1108, 701] width 739 height 83
